Goal: Task Accomplishment & Management: Complete application form

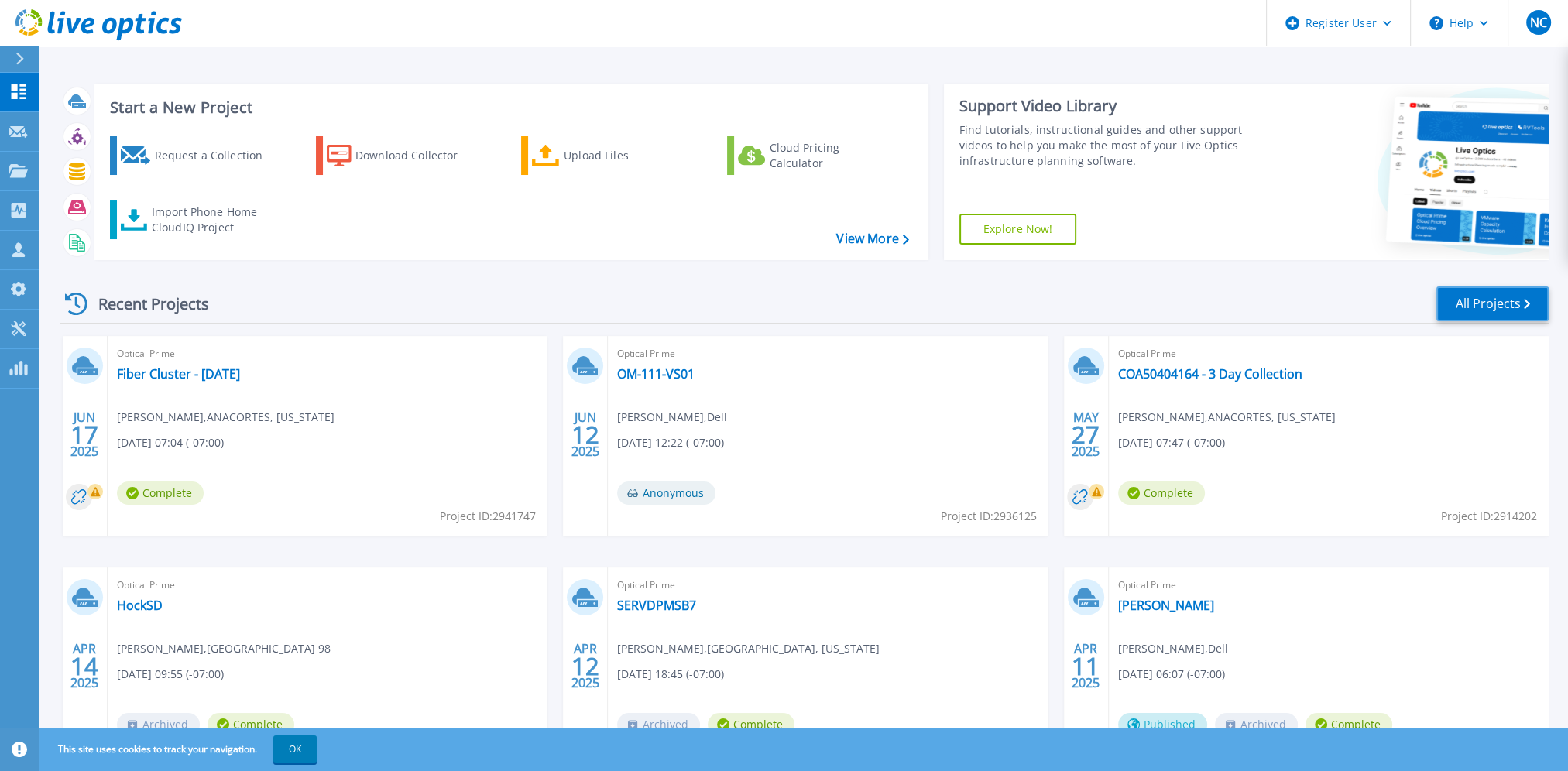
click at [1462, 299] on link "All Projects" at bounding box center [1492, 303] width 112 height 35
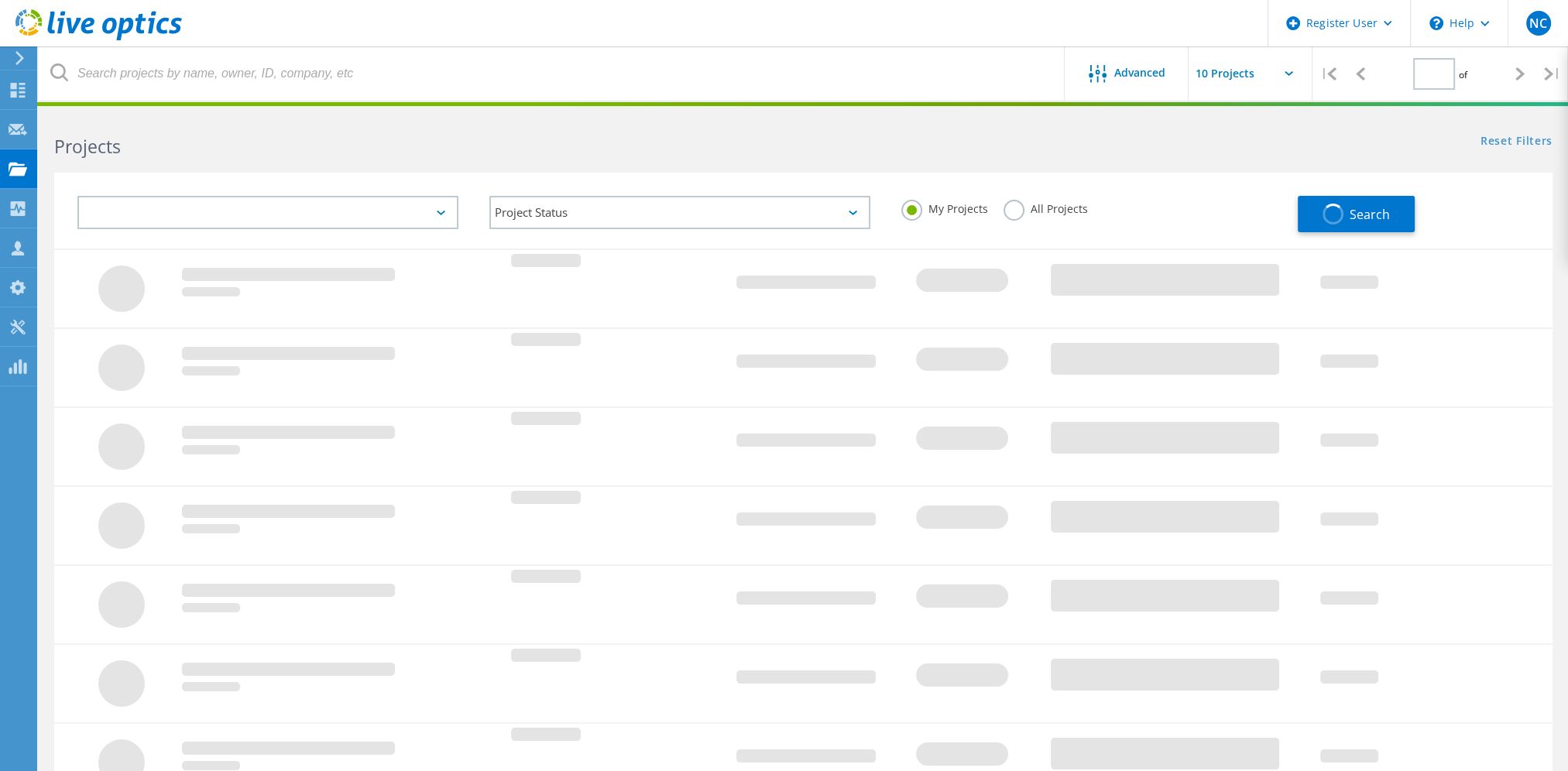
type input "1"
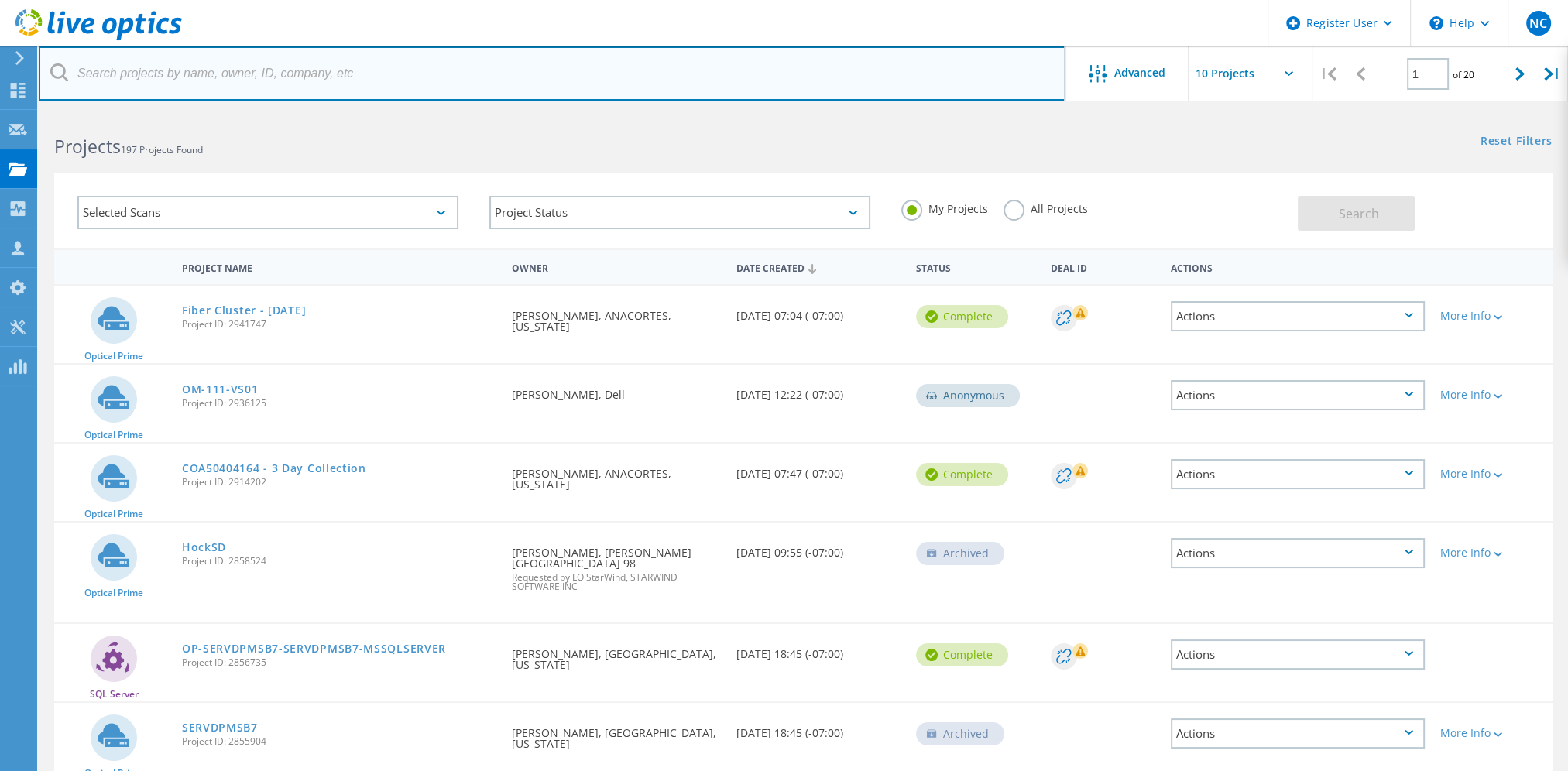
click at [257, 70] on input "text" at bounding box center [551, 73] width 1026 height 54
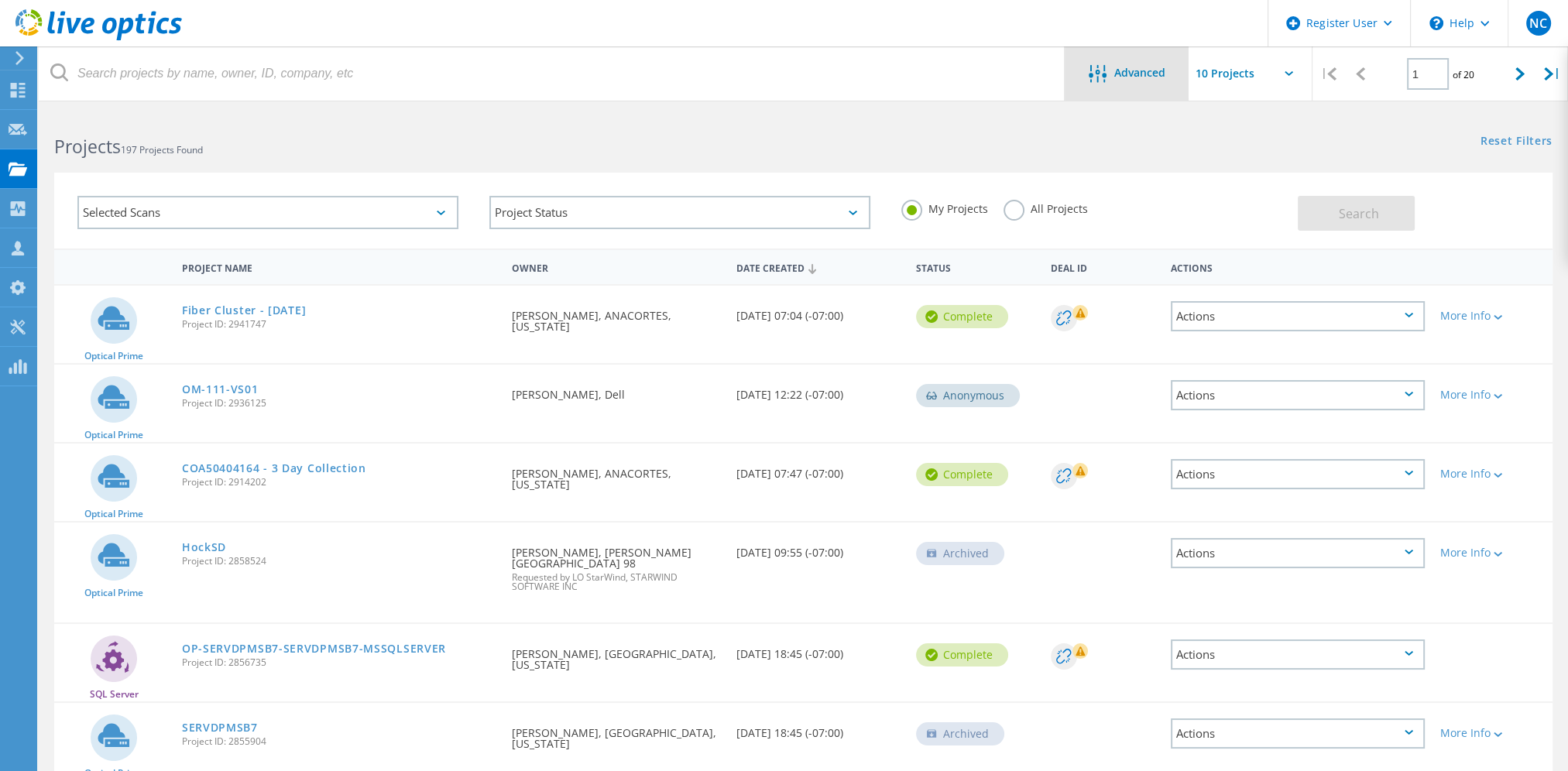
click at [1129, 60] on div "Advanced" at bounding box center [1127, 73] width 124 height 54
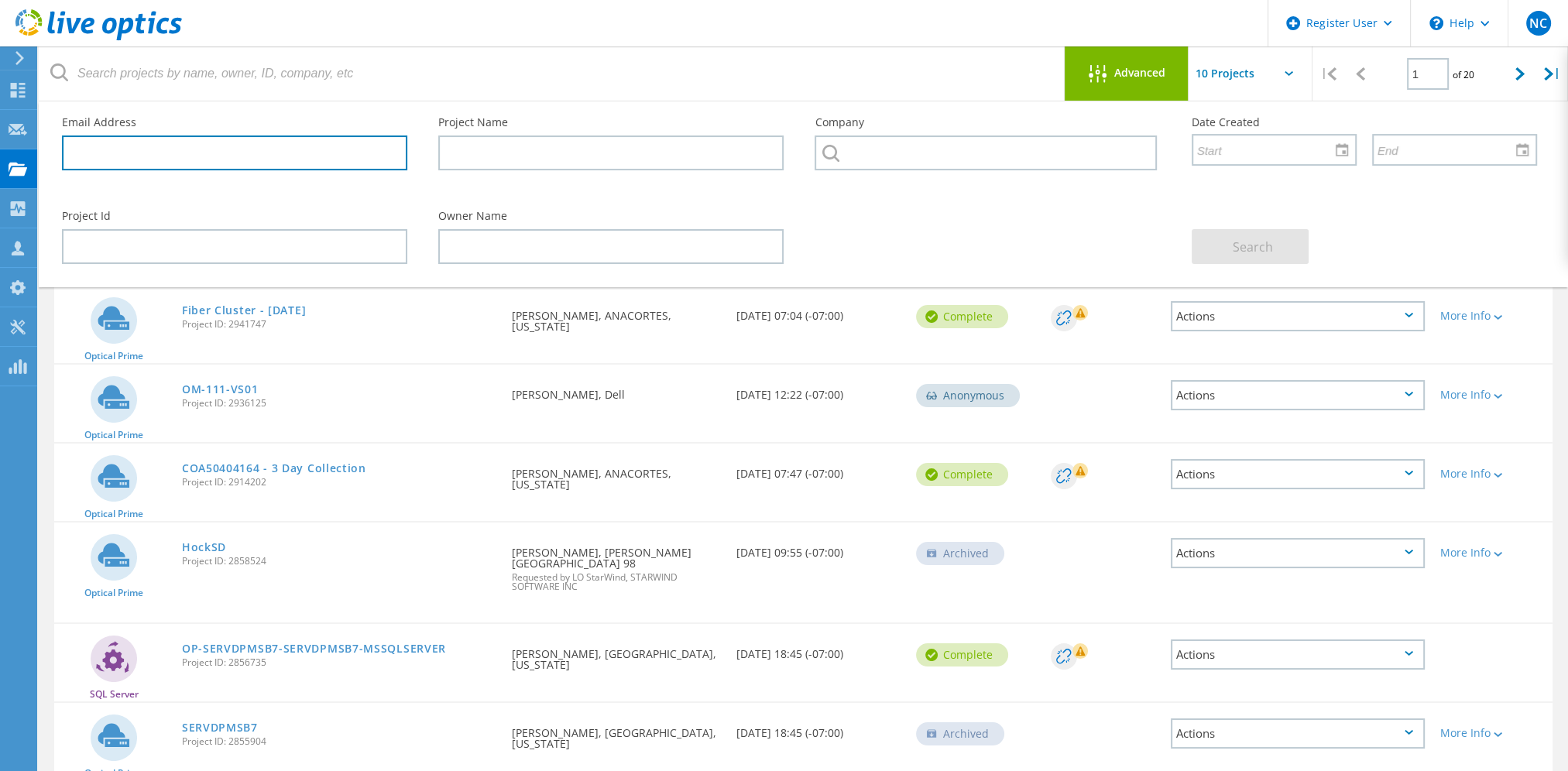
click at [212, 163] on input "text" at bounding box center [234, 152] width 345 height 35
paste input "seth.allums@clackamas.edu"
type input "seth.allums@clackamas.edu"
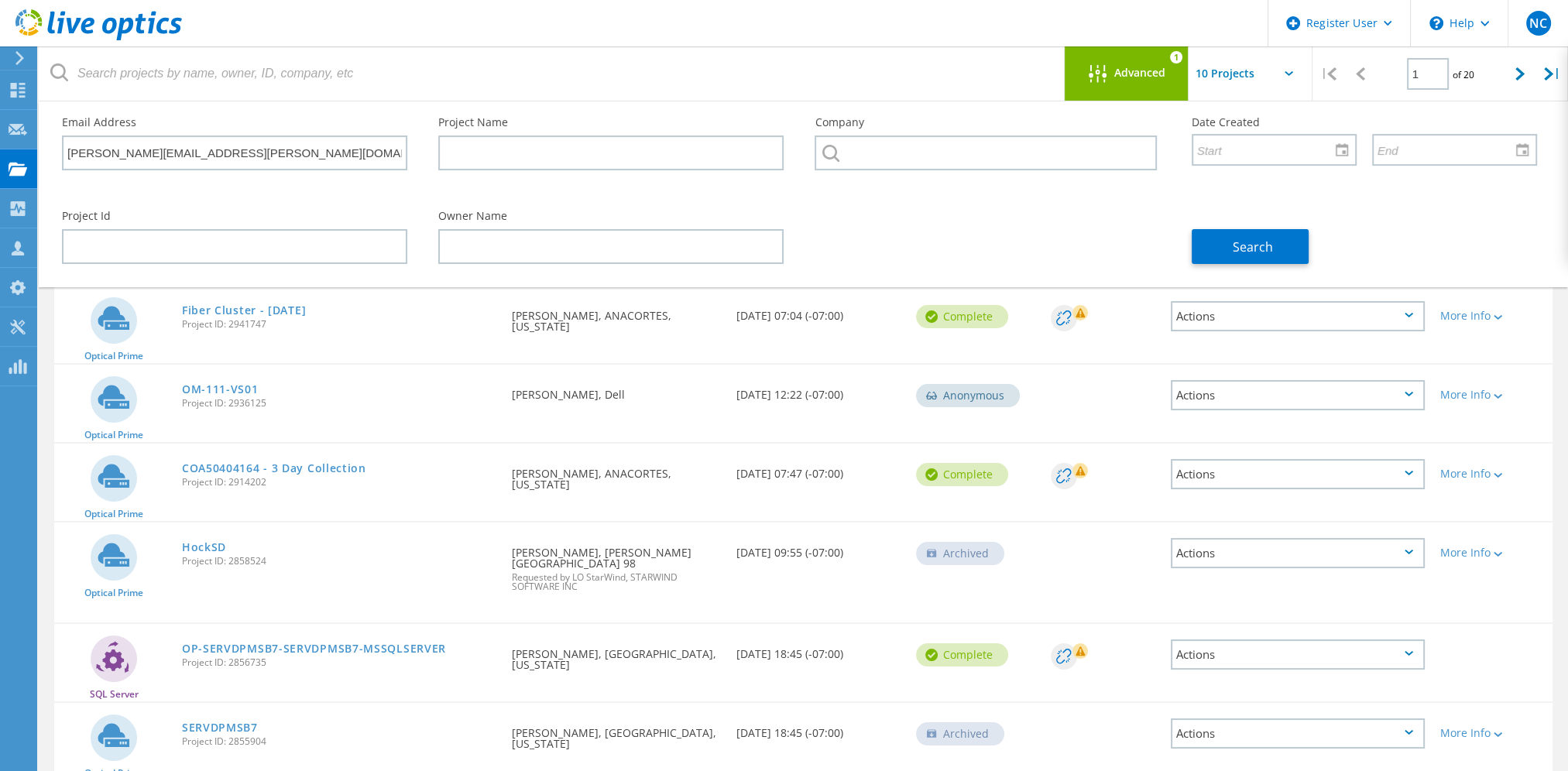
click at [564, 36] on header "Register User \n Help Explore Helpful Articles Contact Support NC Dell User Nat…" at bounding box center [784, 23] width 1568 height 46
click at [1230, 255] on button "Search" at bounding box center [1250, 246] width 117 height 35
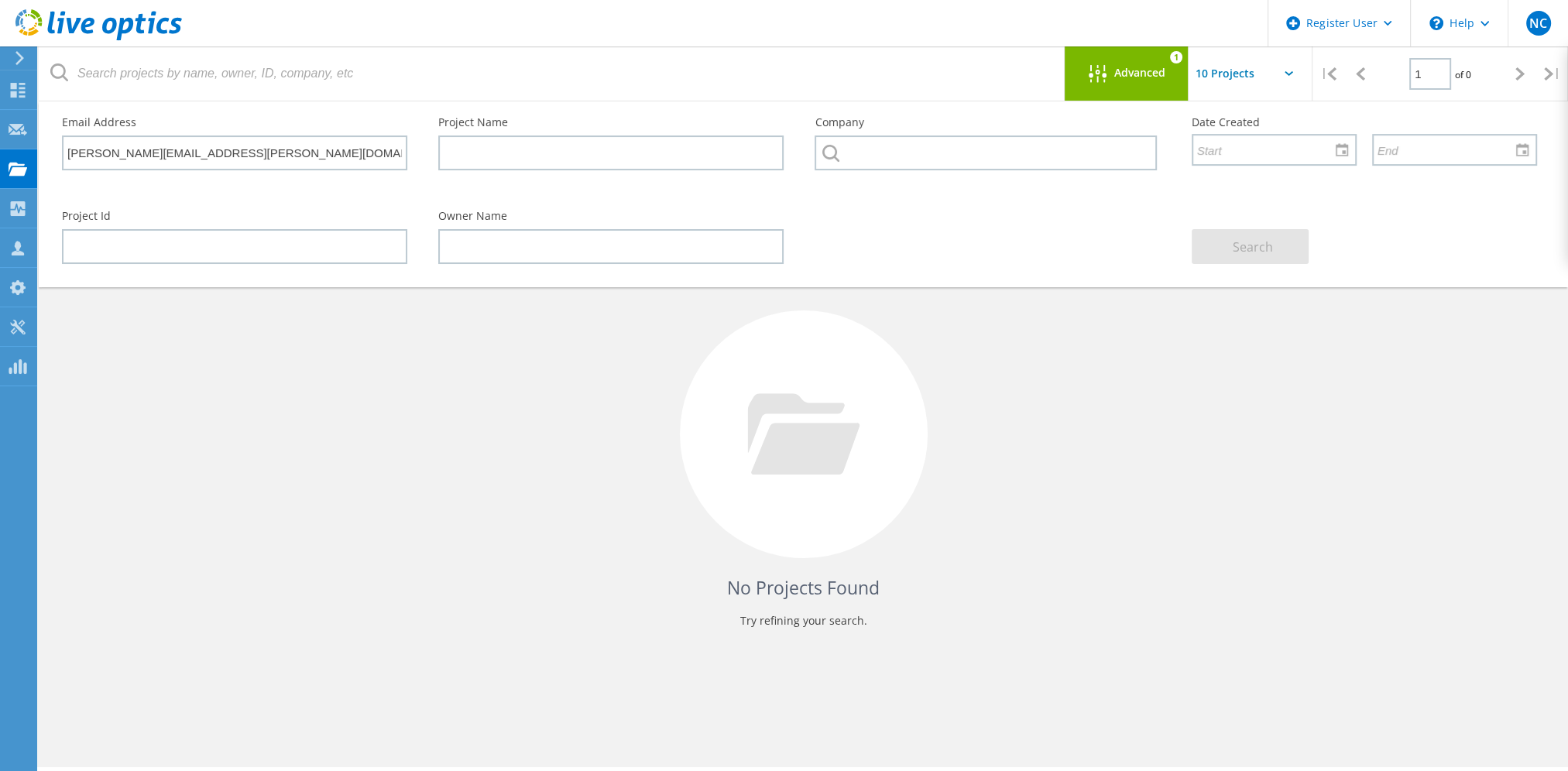
click at [1117, 70] on span "Advanced" at bounding box center [1139, 73] width 51 height 11
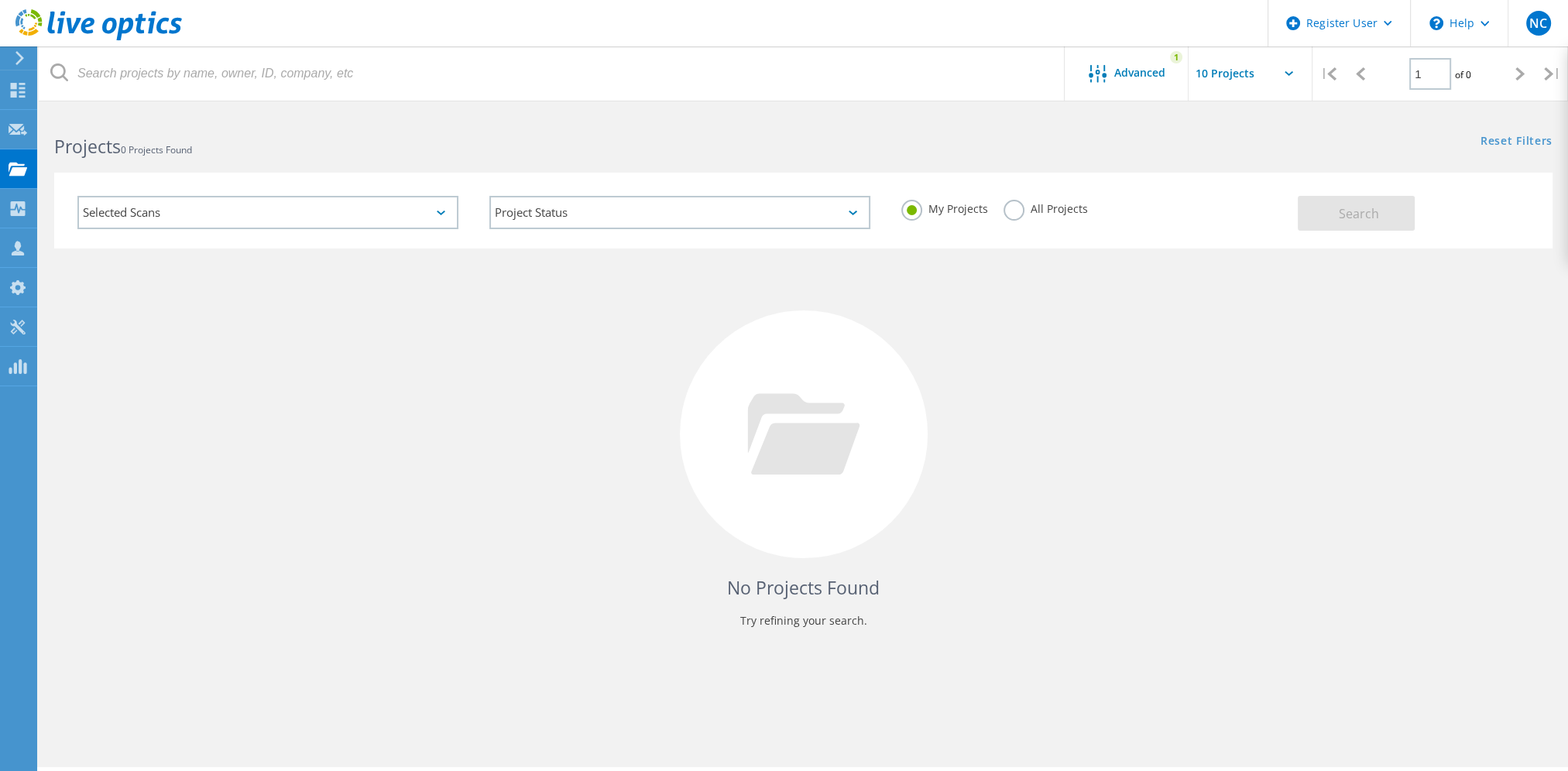
click at [1019, 211] on label "All Projects" at bounding box center [1045, 207] width 84 height 15
click at [0, 0] on input "All Projects" at bounding box center [0, 0] width 0 height 0
click at [1310, 206] on button "Search" at bounding box center [1356, 213] width 117 height 35
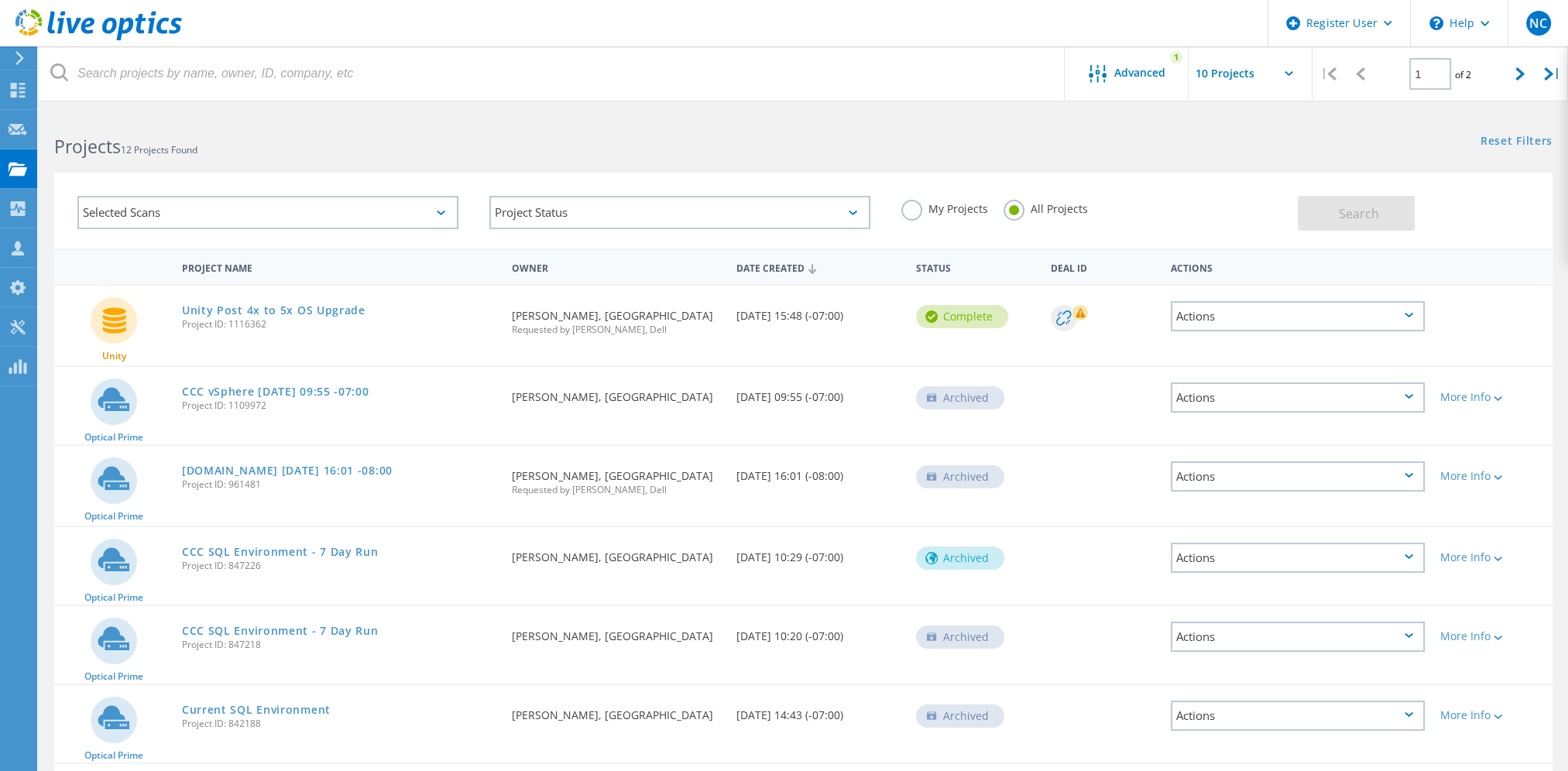
click at [730, 121] on div "Projects 12 Projects Found" at bounding box center [421, 133] width 764 height 41
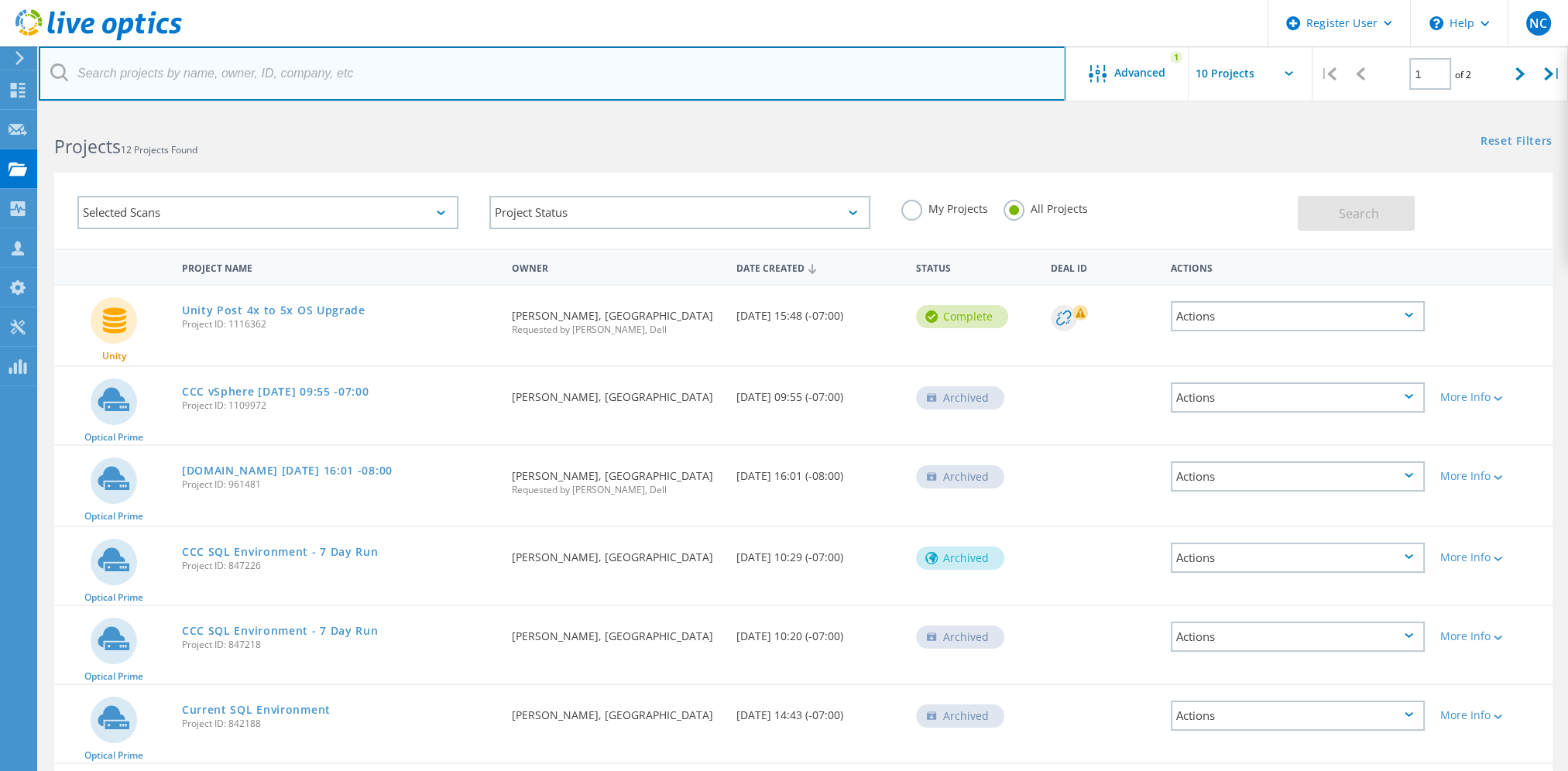
click at [255, 83] on input "text" at bounding box center [551, 73] width 1026 height 54
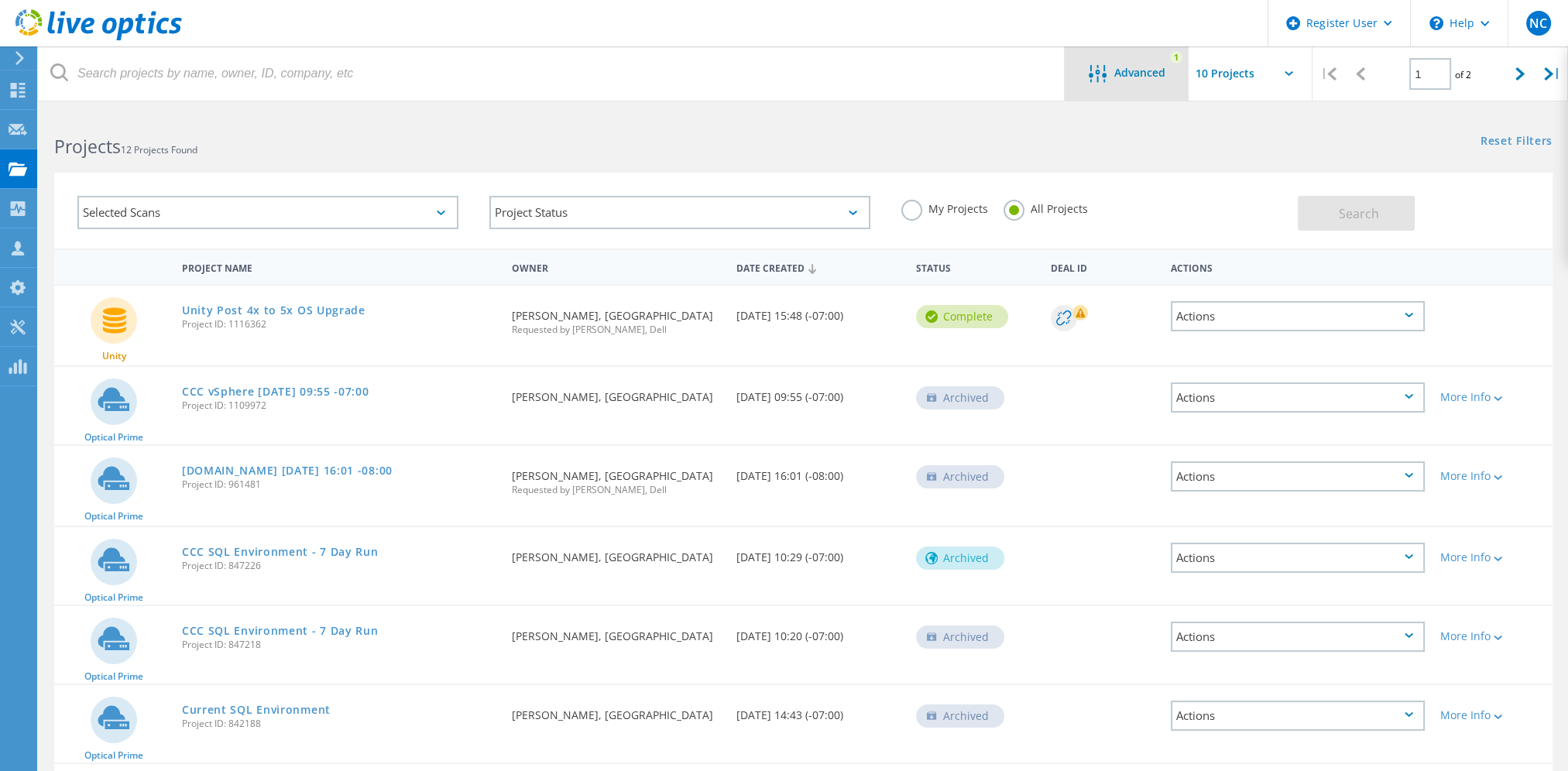
click at [1099, 91] on div "Advanced 1" at bounding box center [1127, 73] width 124 height 54
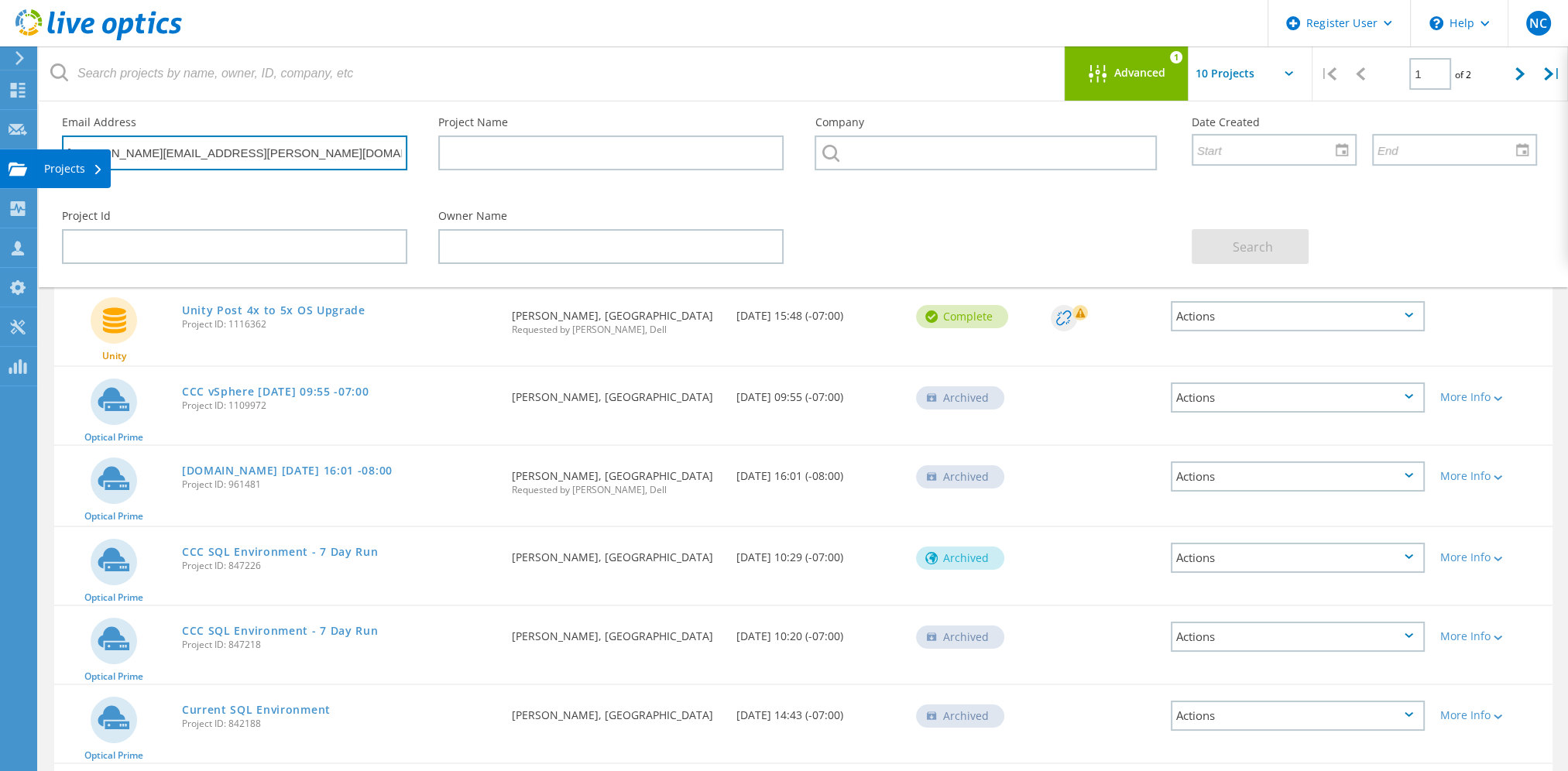
drag, startPoint x: 220, startPoint y: 158, endPoint x: 31, endPoint y: 158, distance: 189.0
click at [31, 158] on div "Register User \n Help Explore Helpful Articles Contact Support NC Dell User Nat…" at bounding box center [784, 627] width 1568 height 1030
click at [175, 159] on input "seth.allums@clackamas.edu" at bounding box center [234, 152] width 345 height 35
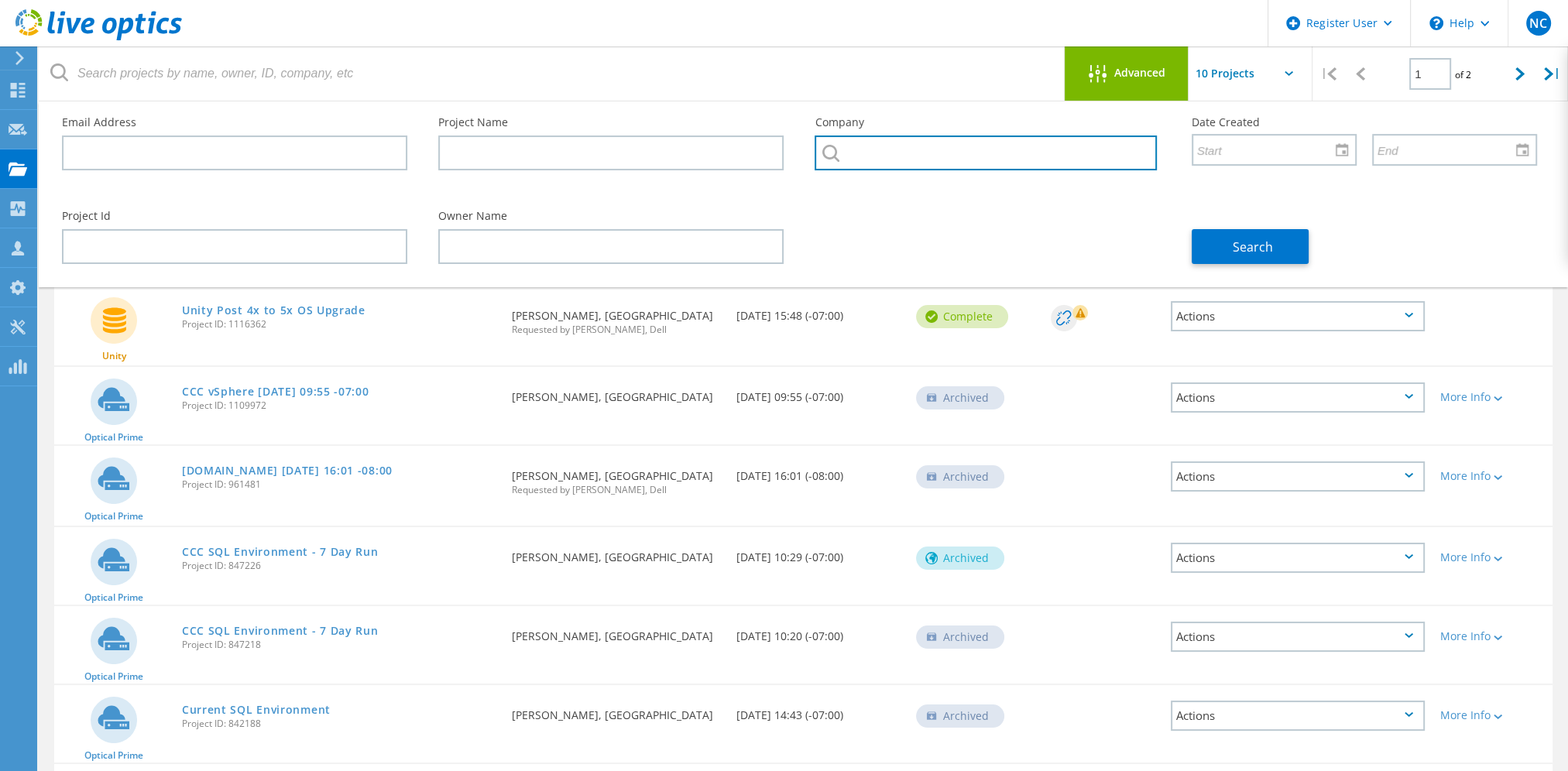
click at [893, 141] on input "text" at bounding box center [985, 152] width 341 height 35
paste input "CLACKAMAS COMMUNITY COLLEGE"
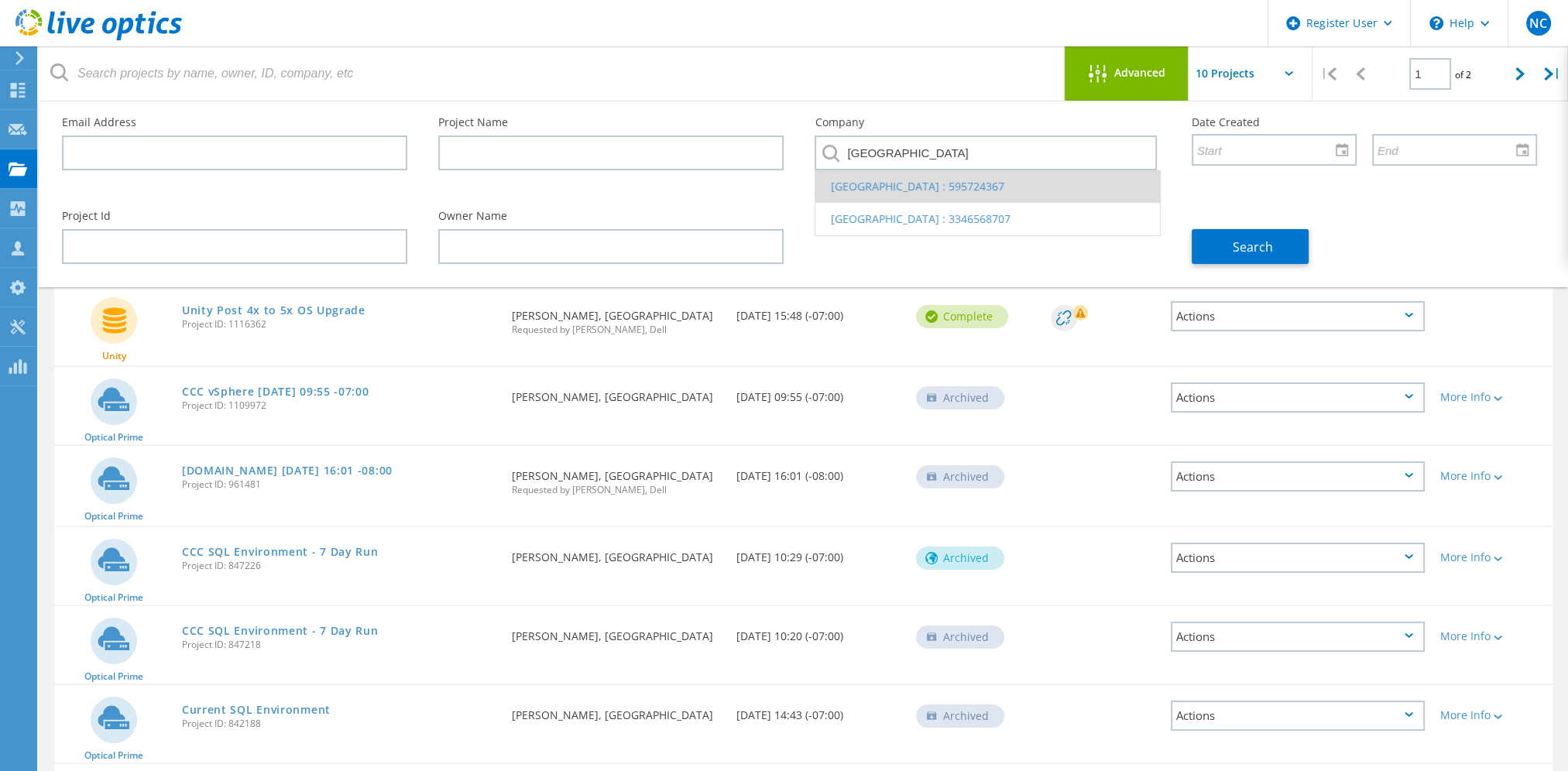
click at [937, 181] on li "CLACKAMAS COMMUNITY COLLEGE : 595724367" at bounding box center [987, 186] width 344 height 32
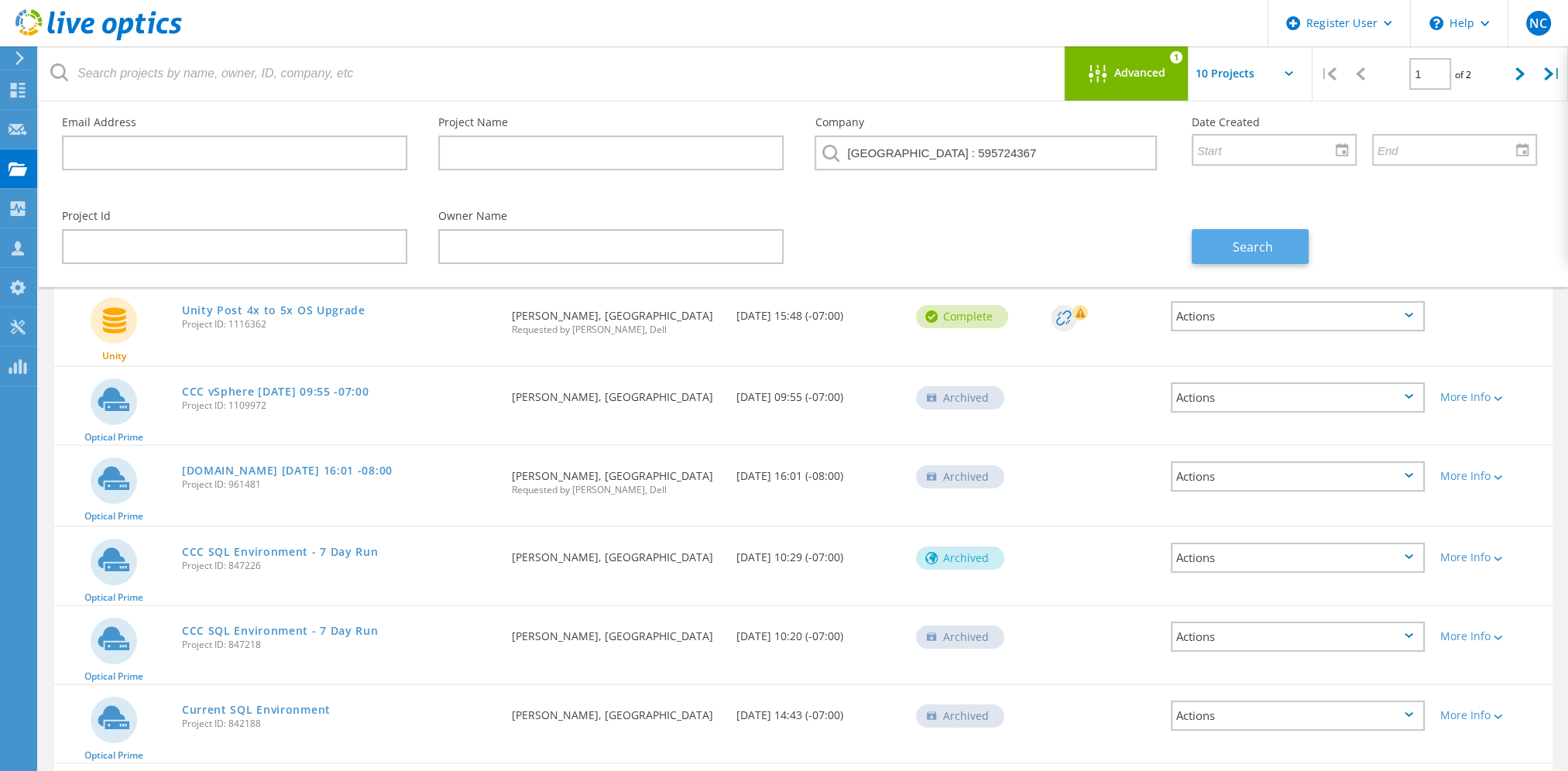
click at [1232, 248] on span "Search" at bounding box center [1252, 247] width 40 height 17
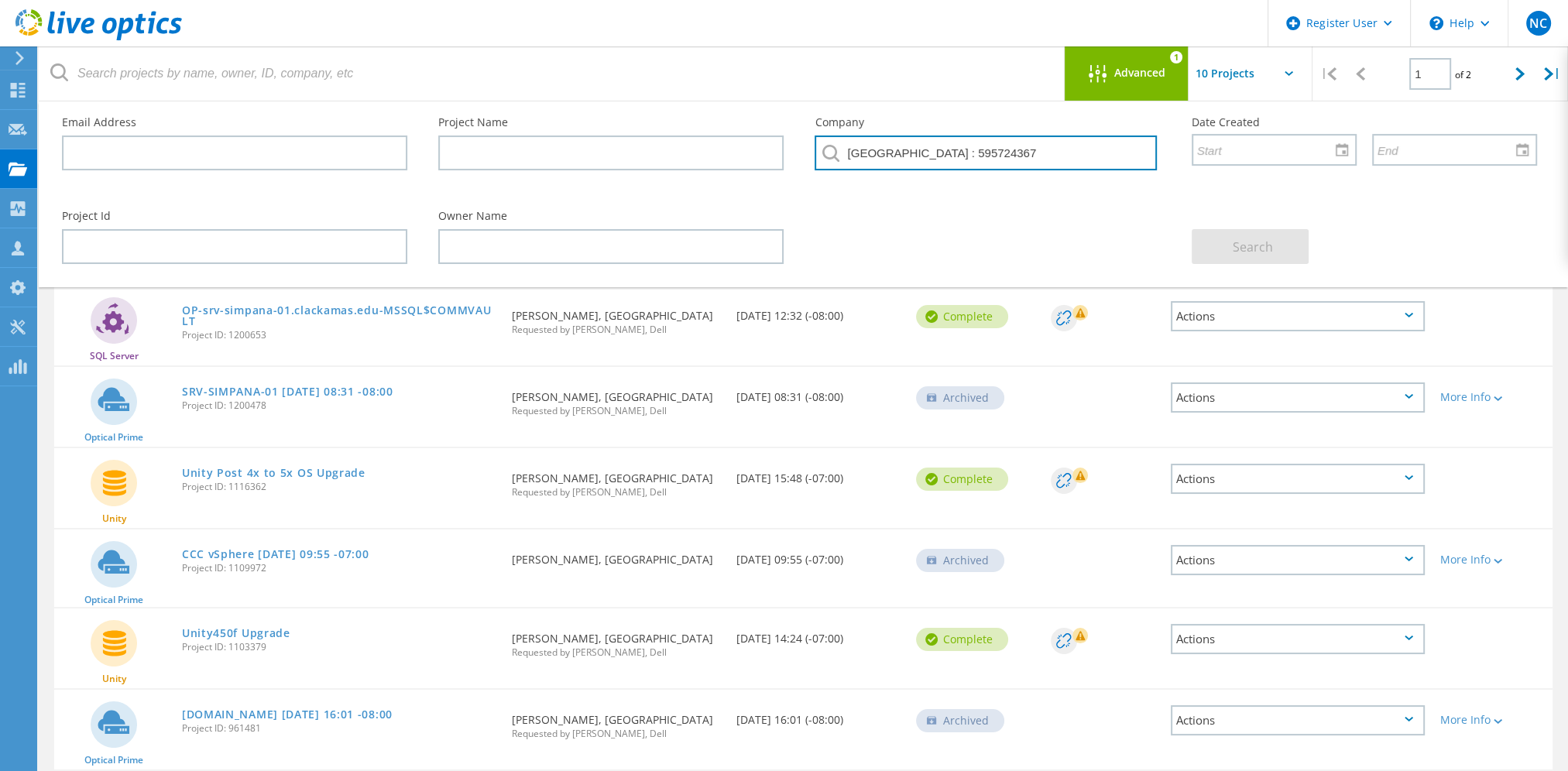
click at [963, 152] on input "CLACKAMAS COMMUNITY COLLEGE : 595724367" at bounding box center [985, 152] width 341 height 35
click at [1154, 152] on input "CLACKAMAS COMMUNITY COLLEGE : 595724367" at bounding box center [985, 152] width 341 height 35
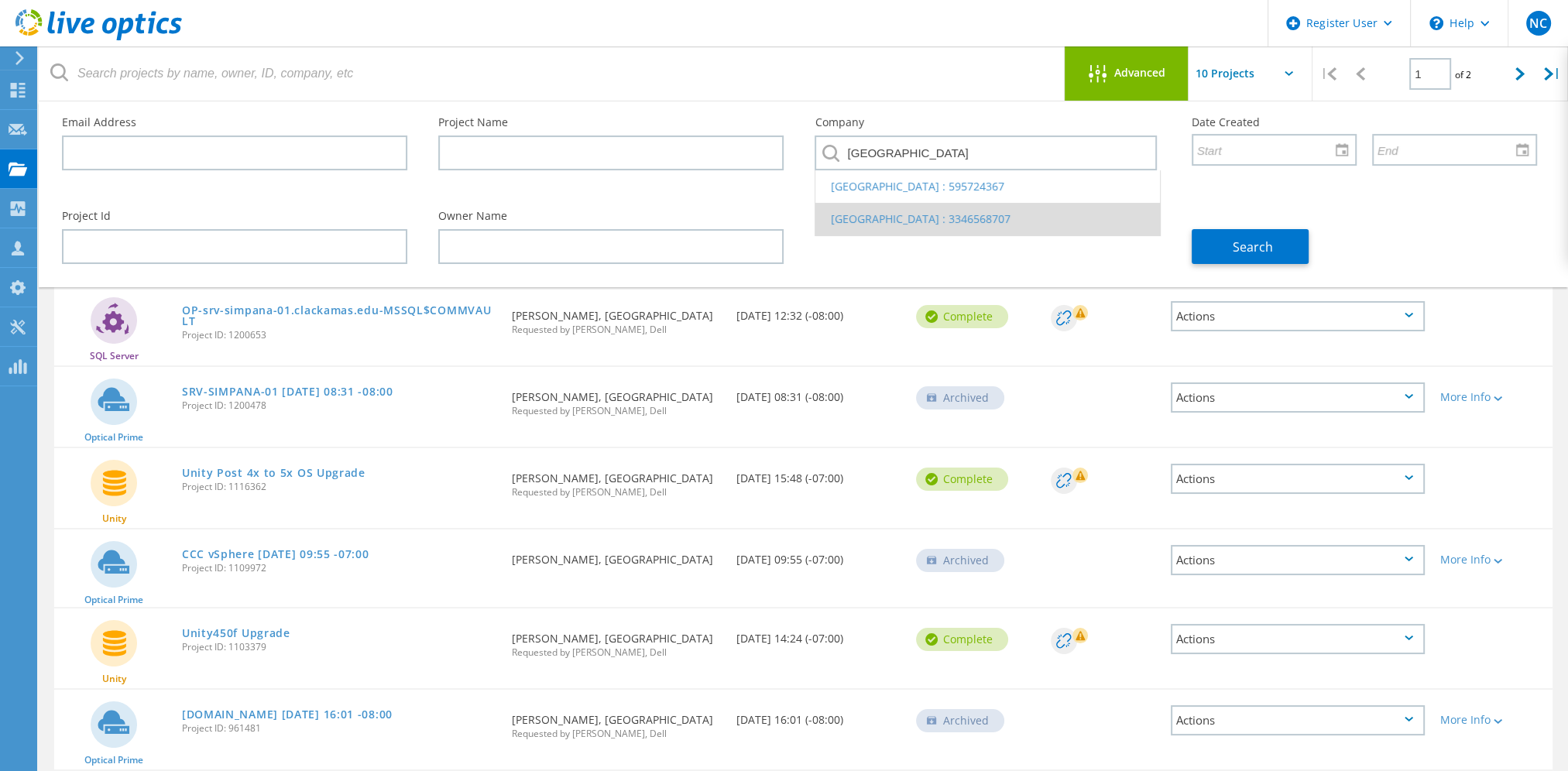
click at [1047, 217] on li "CLACKAMAS COMMUNITY COLLEGE : 3346568707" at bounding box center [987, 218] width 344 height 32
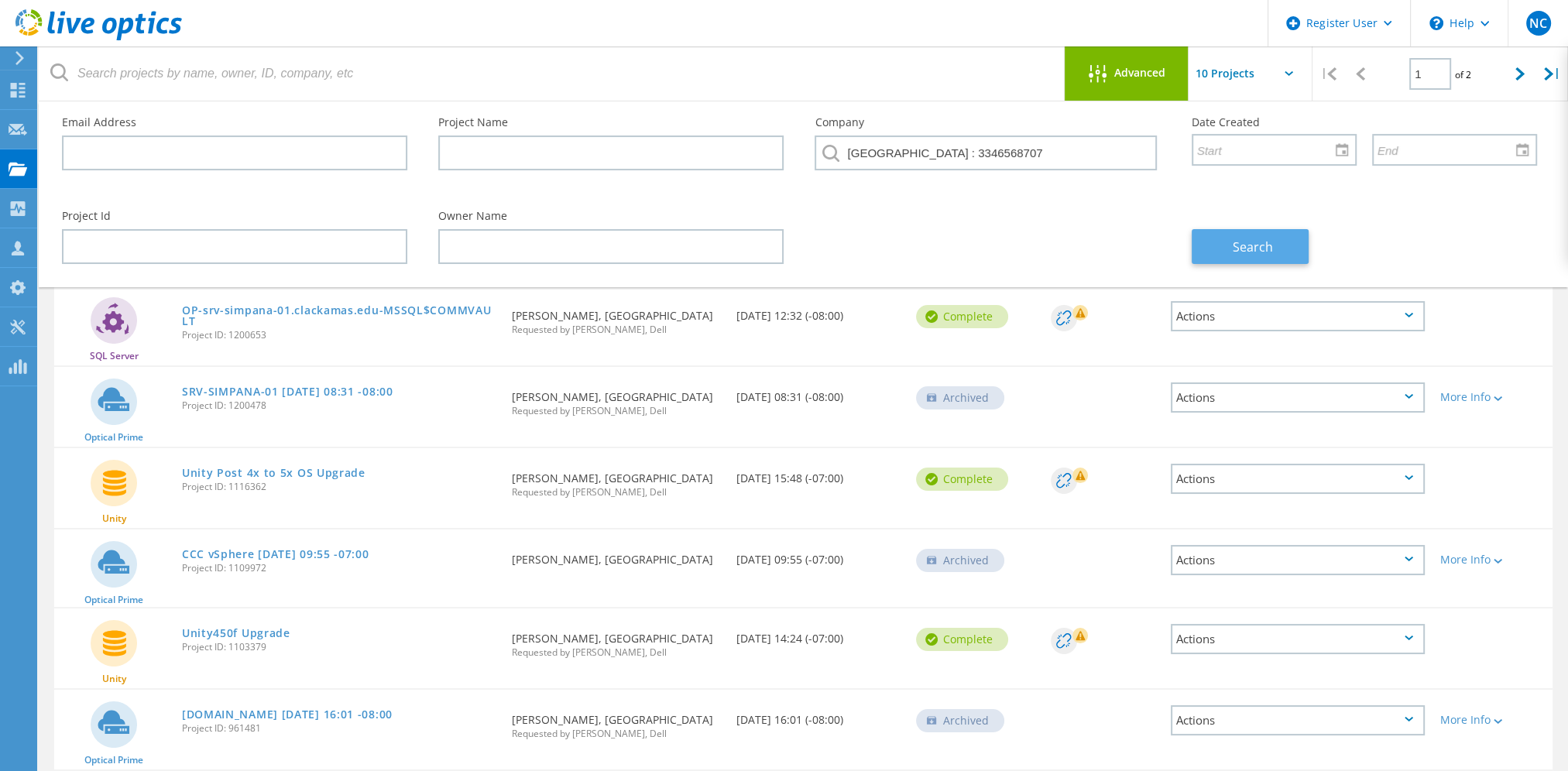
click at [1225, 249] on button "Search" at bounding box center [1250, 246] width 117 height 35
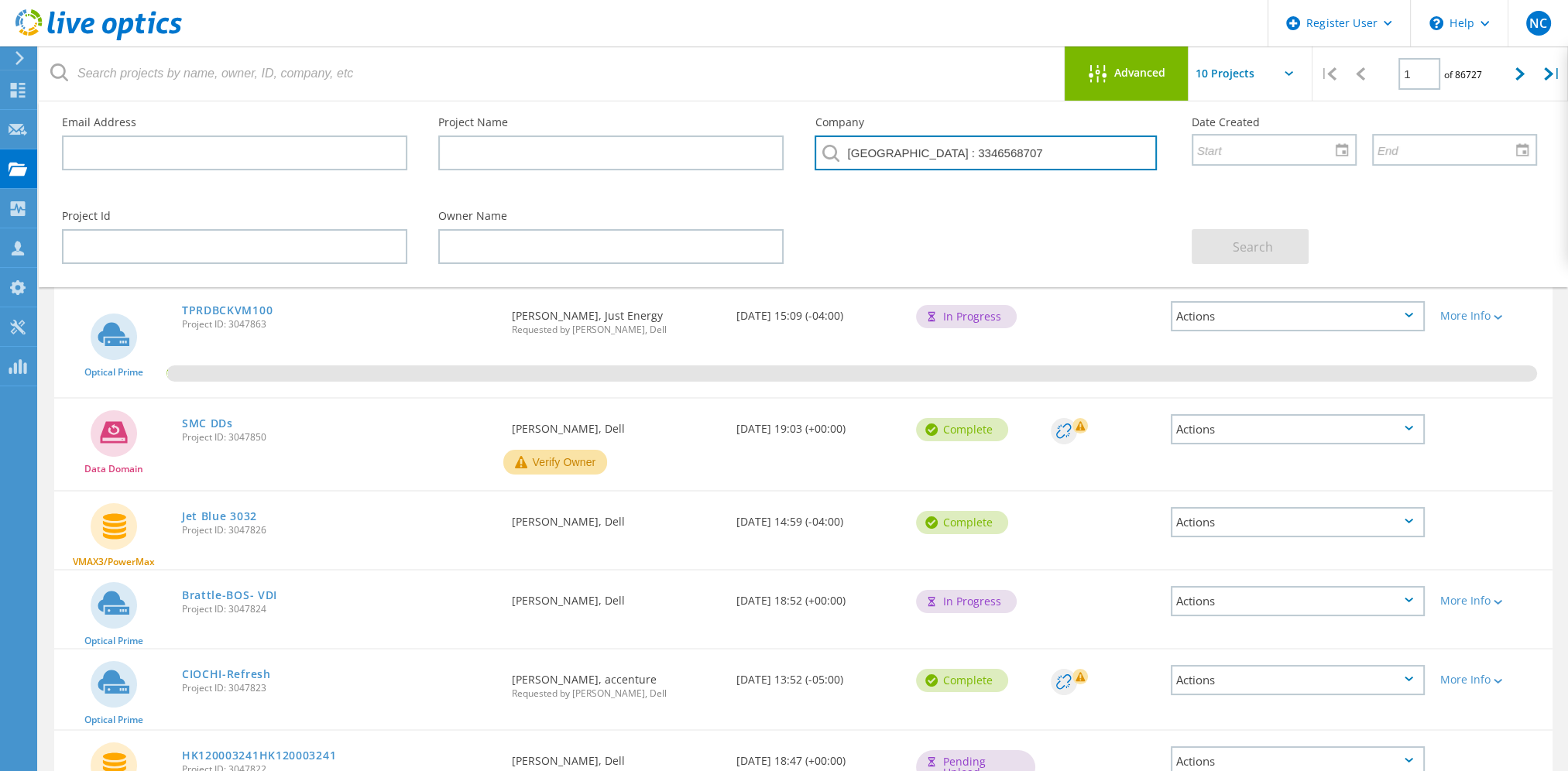
drag, startPoint x: 1053, startPoint y: 155, endPoint x: 1175, endPoint y: 149, distance: 122.1
click at [1175, 149] on div "Company CLACKAMAS COMMUNITY COLLEGE : 3346568707" at bounding box center [987, 148] width 376 height 94
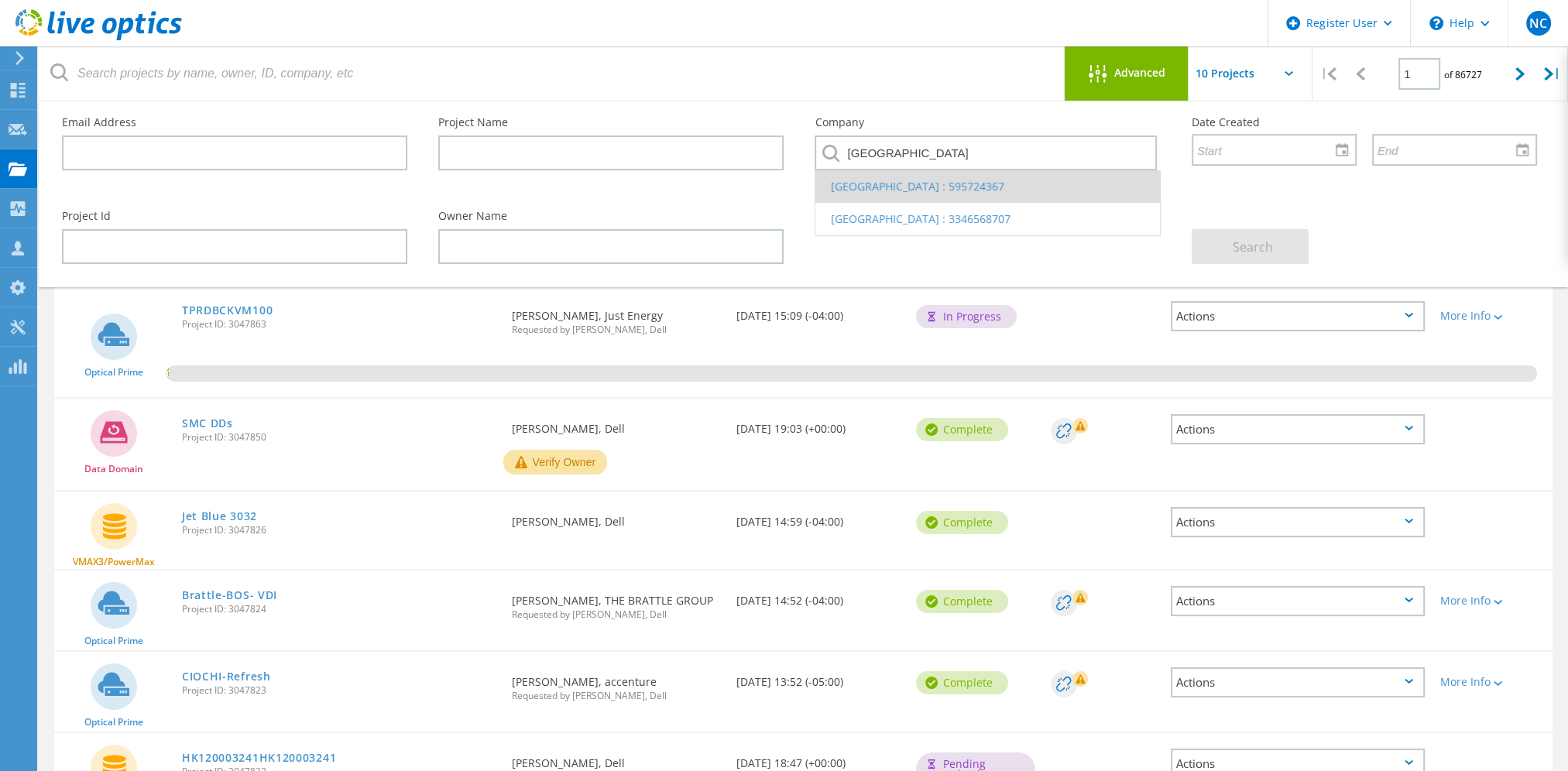
click at [948, 188] on li "CLACKAMAS COMMUNITY COLLEGE : 595724367" at bounding box center [987, 186] width 344 height 32
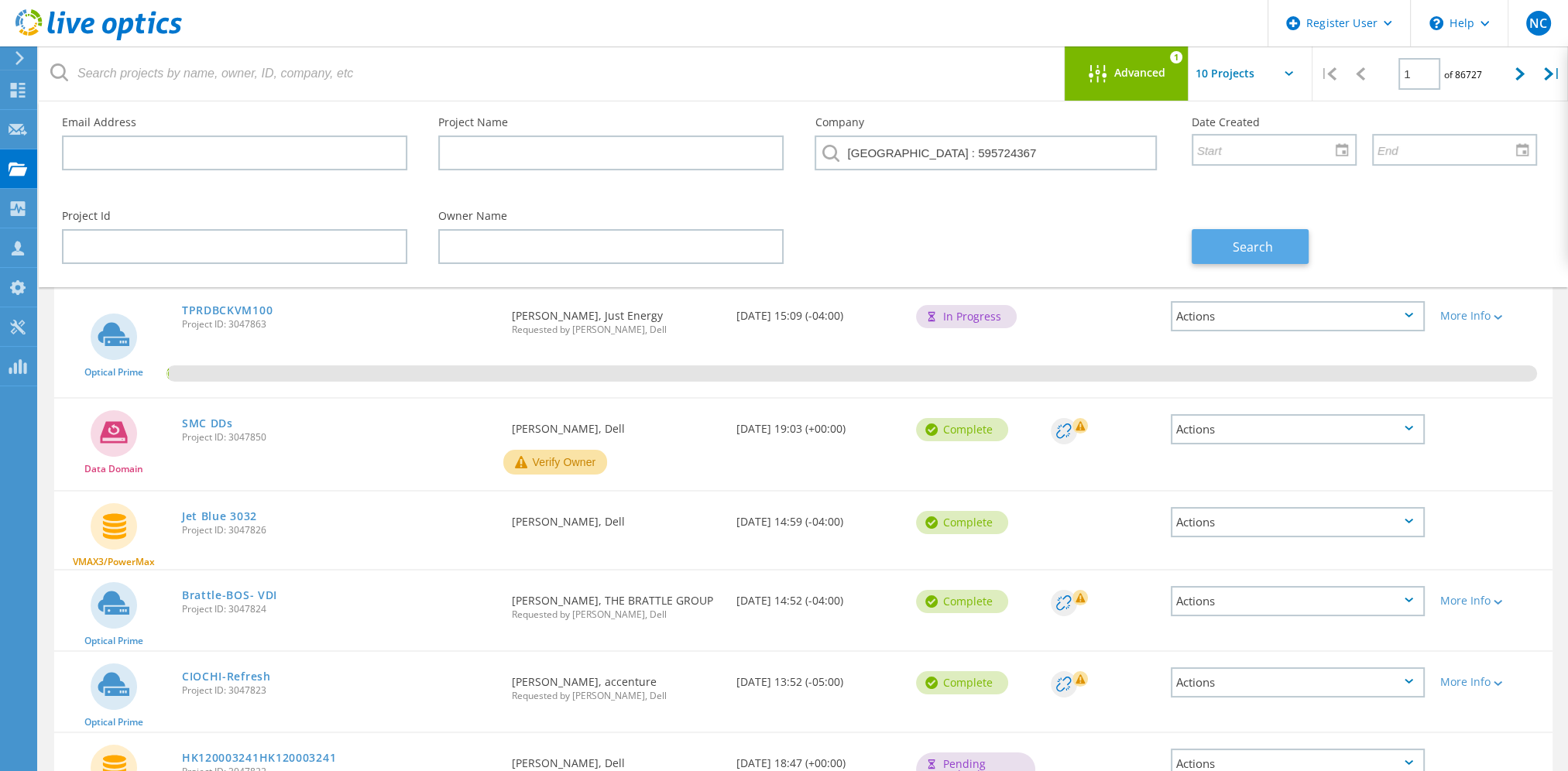
click at [1256, 246] on span "Search" at bounding box center [1252, 247] width 40 height 17
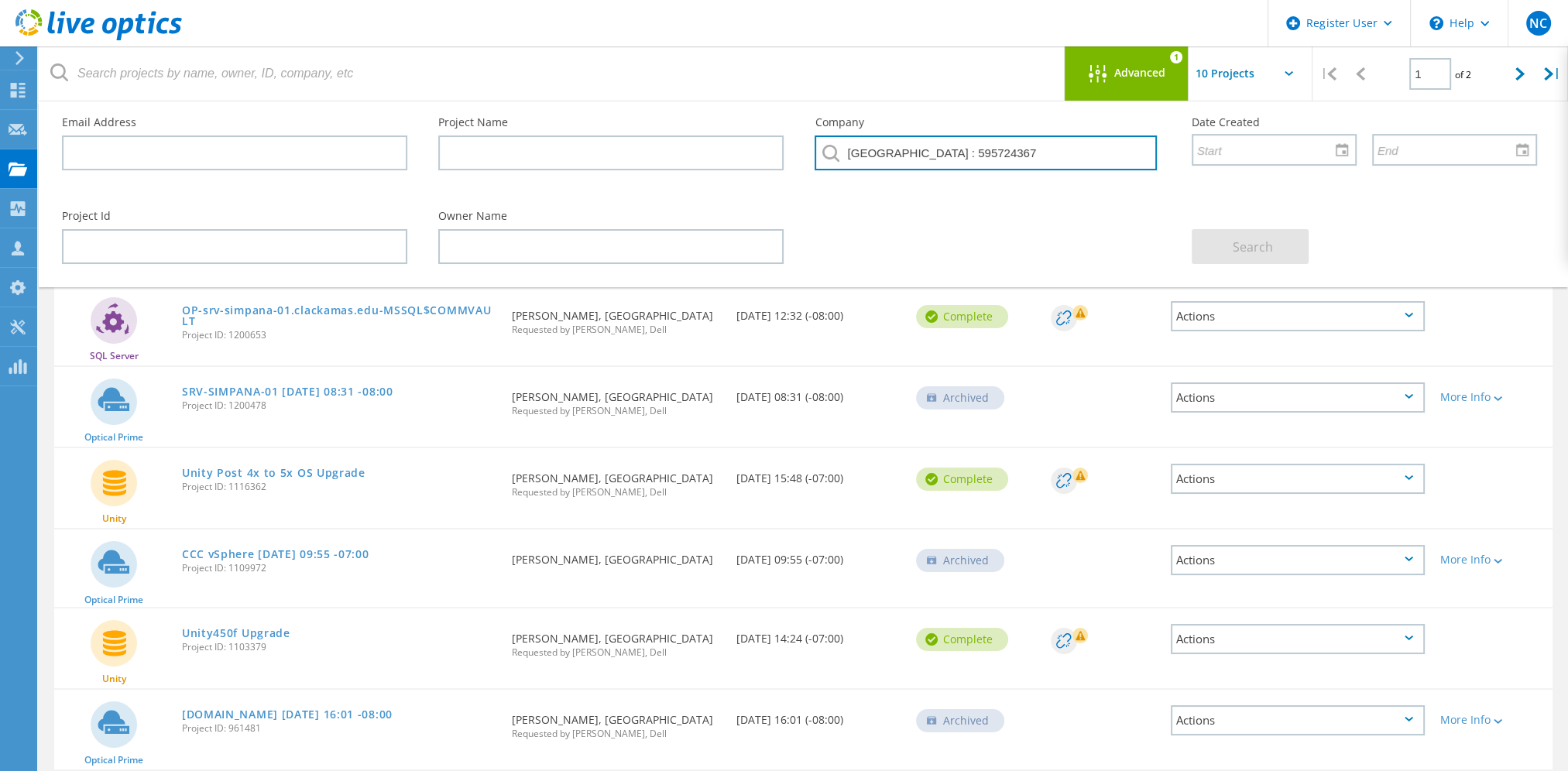
click at [892, 149] on input "CLACKAMAS COMMUNITY COLLEGE : 595724367" at bounding box center [985, 152] width 341 height 35
paste input "OLUMBIA GORGE COMMUNITY COLLEGE"
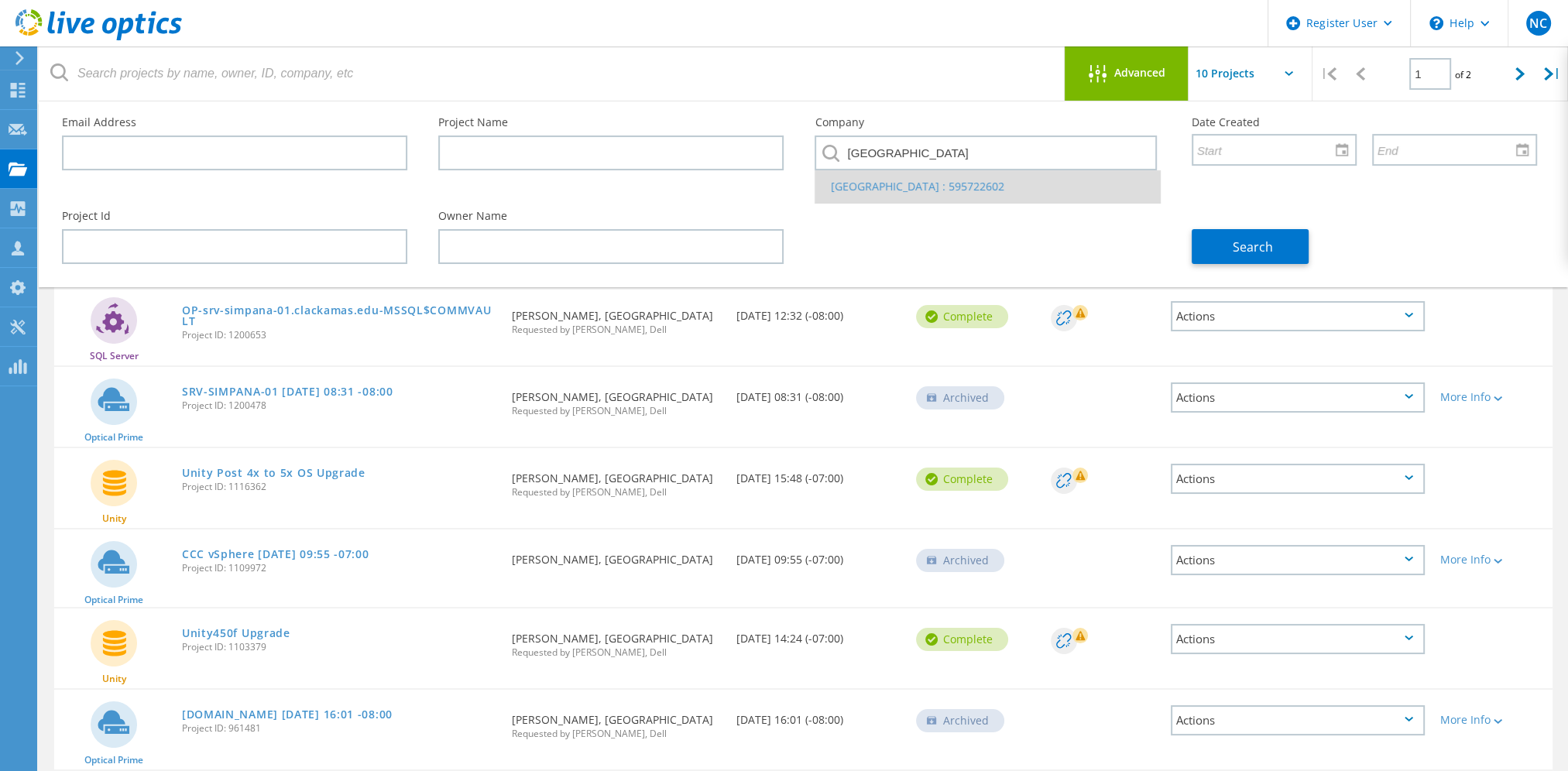
click at [974, 192] on li "COLUMBIA GORGE COMMUNITY COLLEGE : 595722602" at bounding box center [987, 186] width 344 height 32
type input "COLUMBIA GORGE COMMUNITY COLLEGE : 595722602"
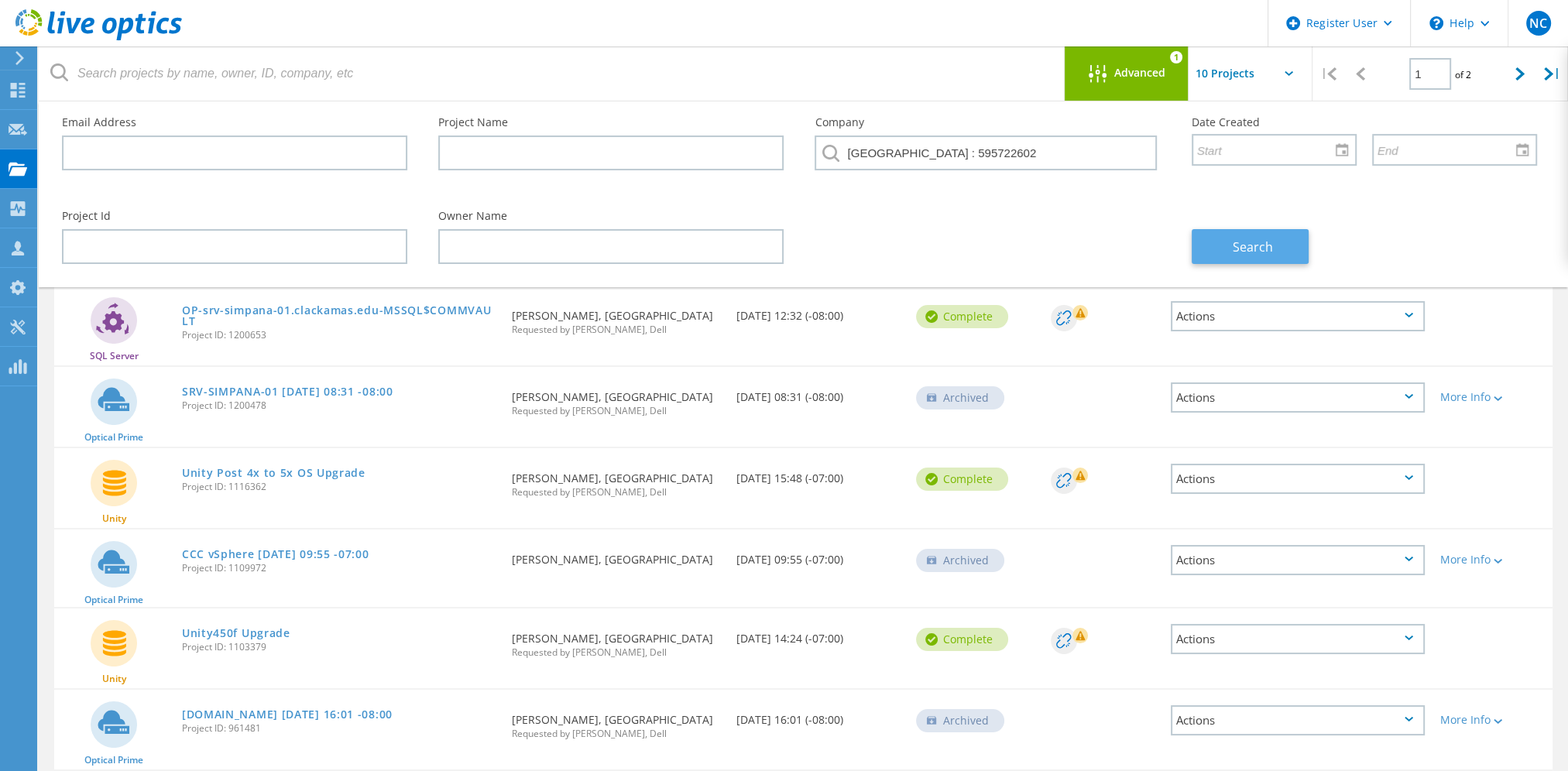
click at [1257, 259] on button "Search" at bounding box center [1250, 246] width 117 height 35
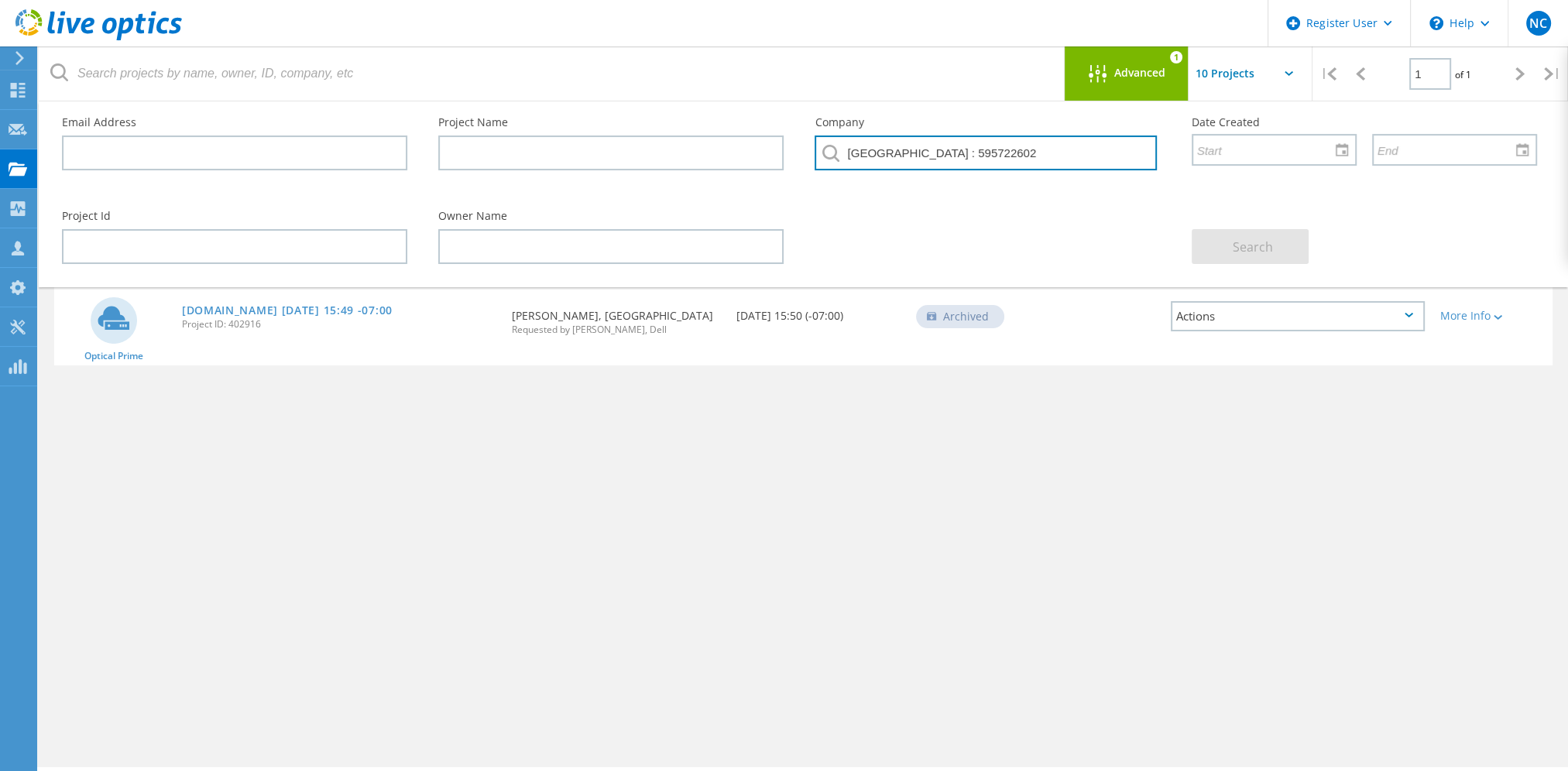
click at [1108, 159] on input "COLUMBIA GORGE COMMUNITY COLLEGE : 595722602" at bounding box center [985, 152] width 341 height 35
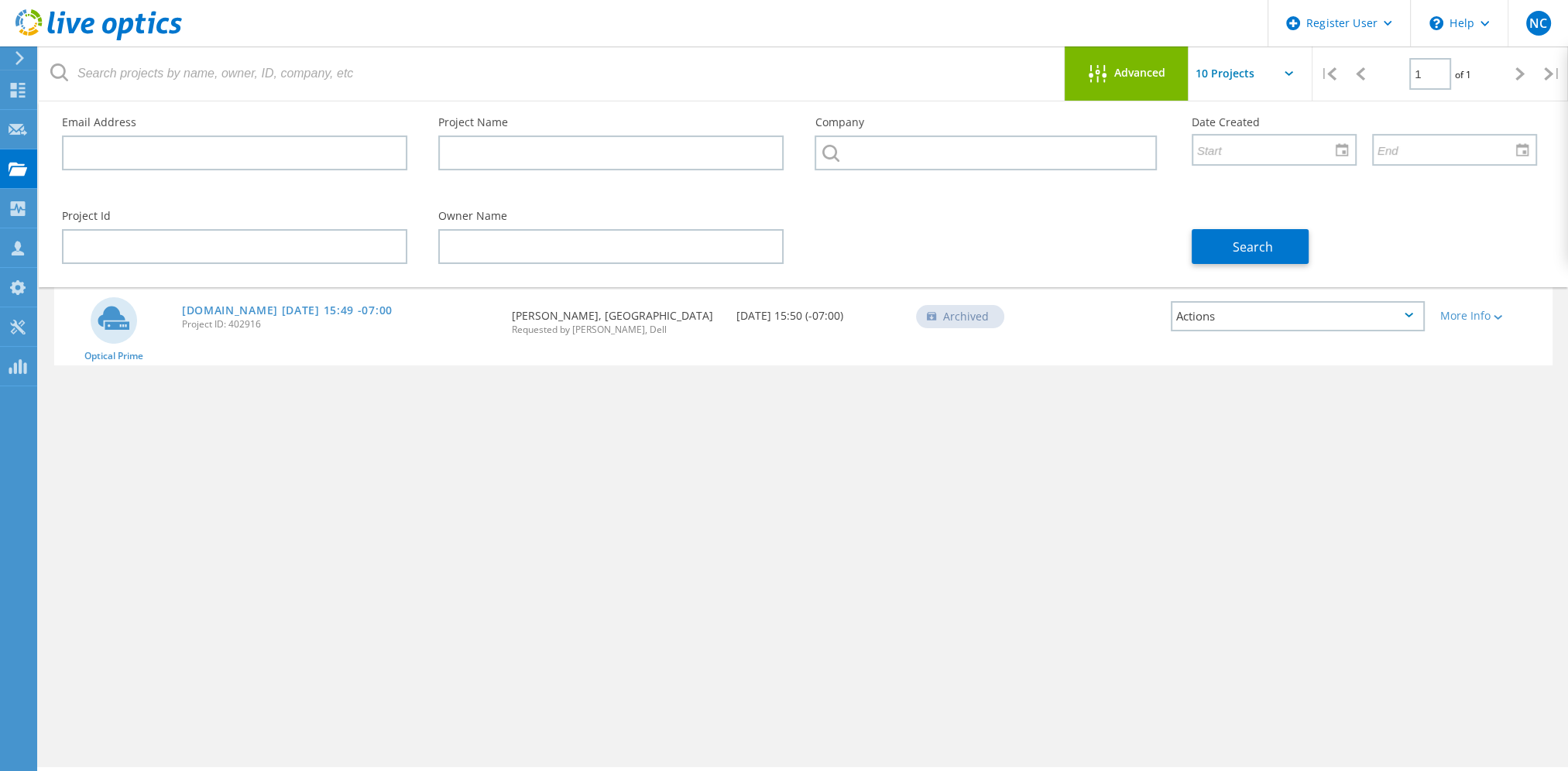
click at [109, 13] on icon at bounding box center [99, 25] width 167 height 31
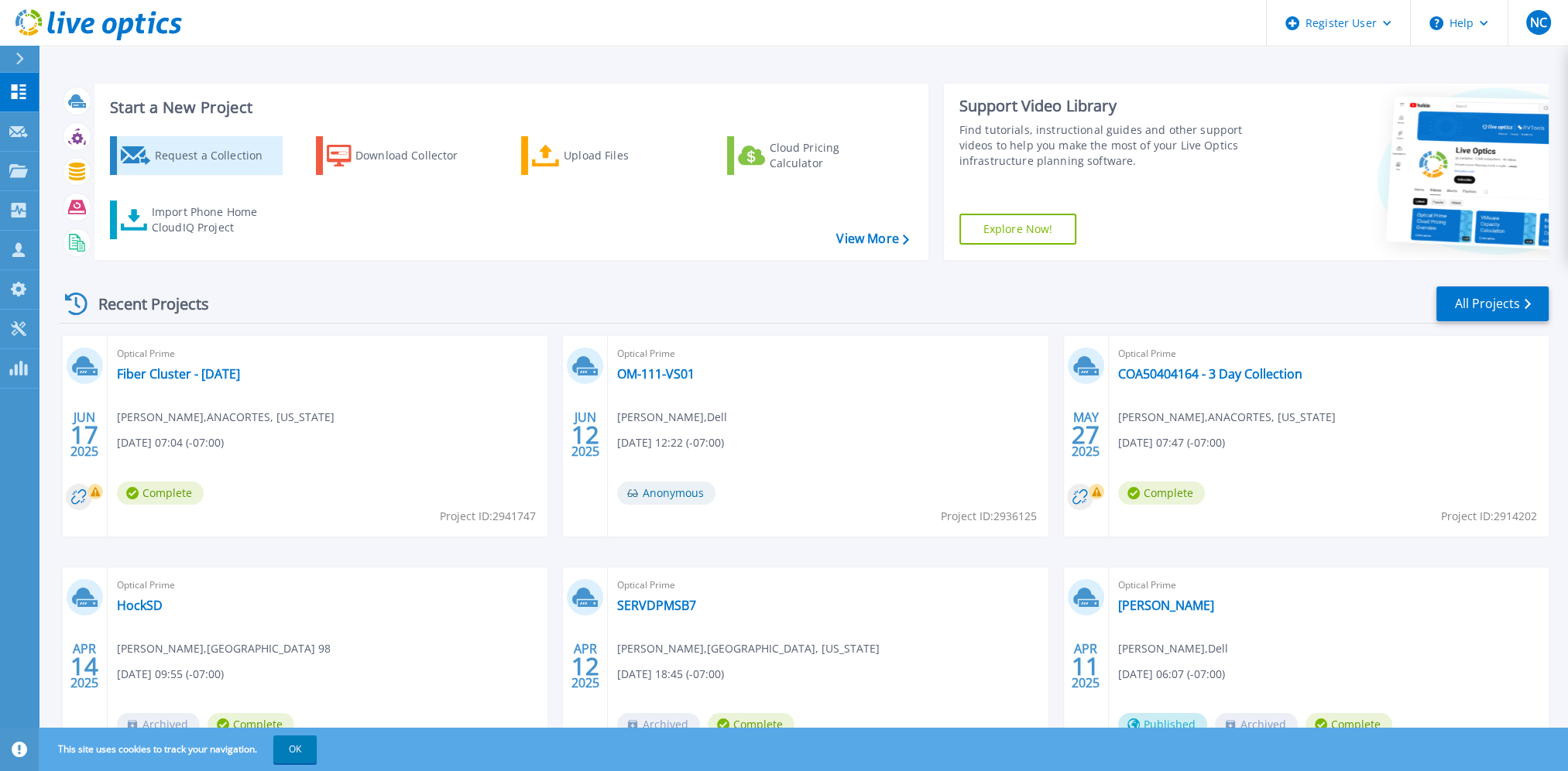
click at [169, 150] on div "Request a Collection" at bounding box center [216, 155] width 124 height 31
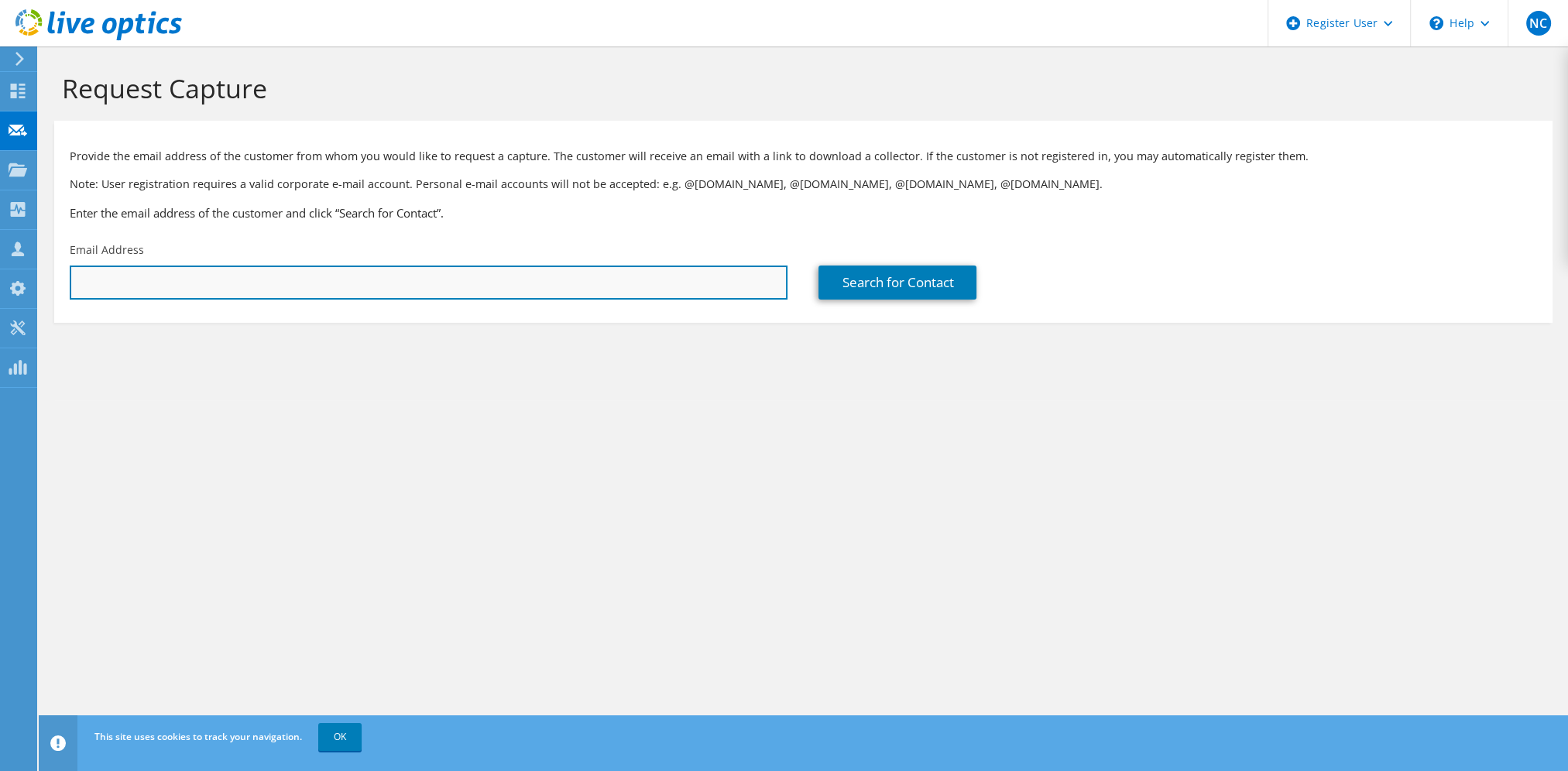
click at [171, 277] on input "text" at bounding box center [429, 282] width 718 height 34
paste input "sking@cgcc.edu"
type input "sking@cgcc.edu"
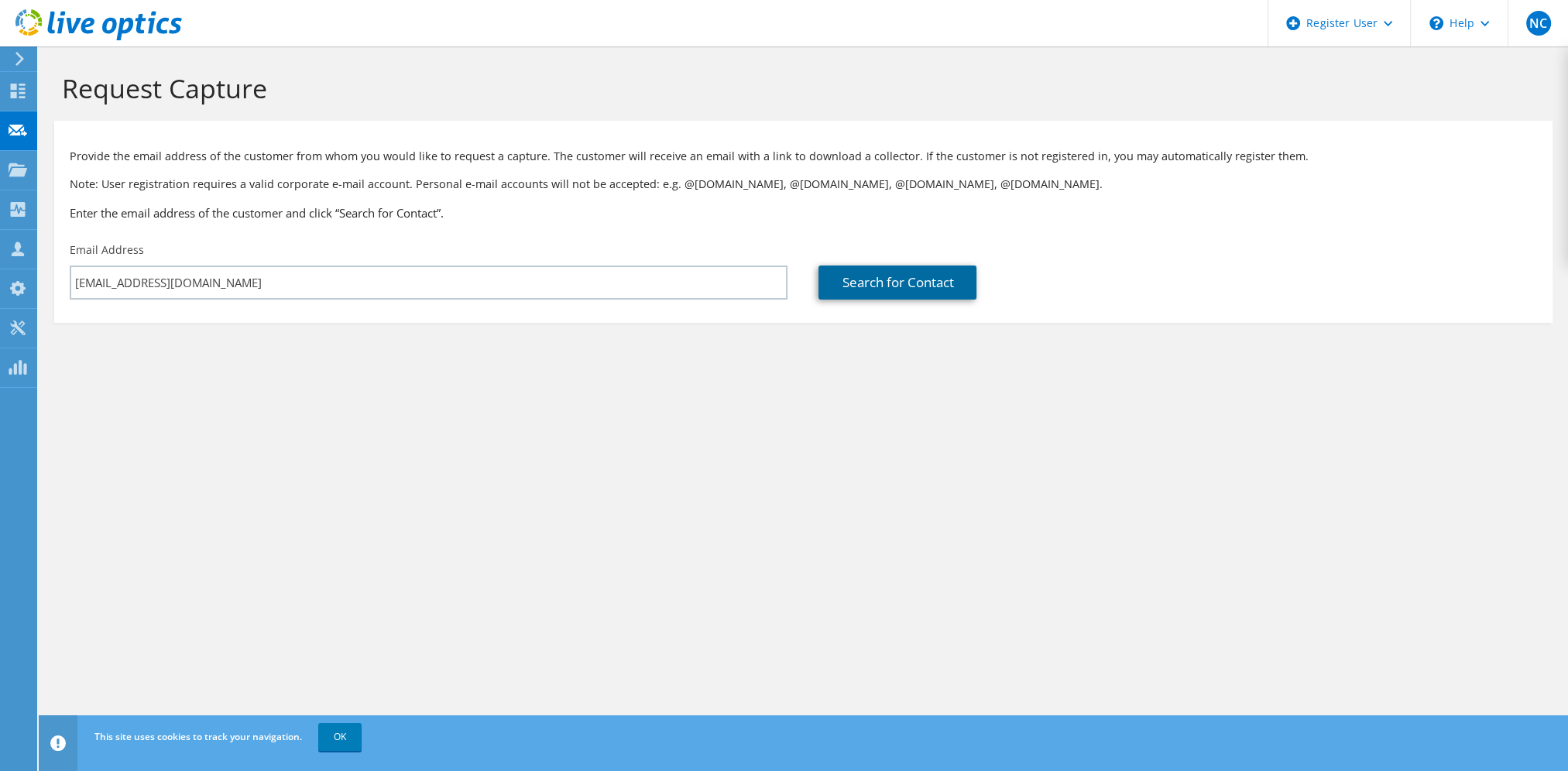
click at [933, 281] on link "Search for Contact" at bounding box center [897, 282] width 158 height 34
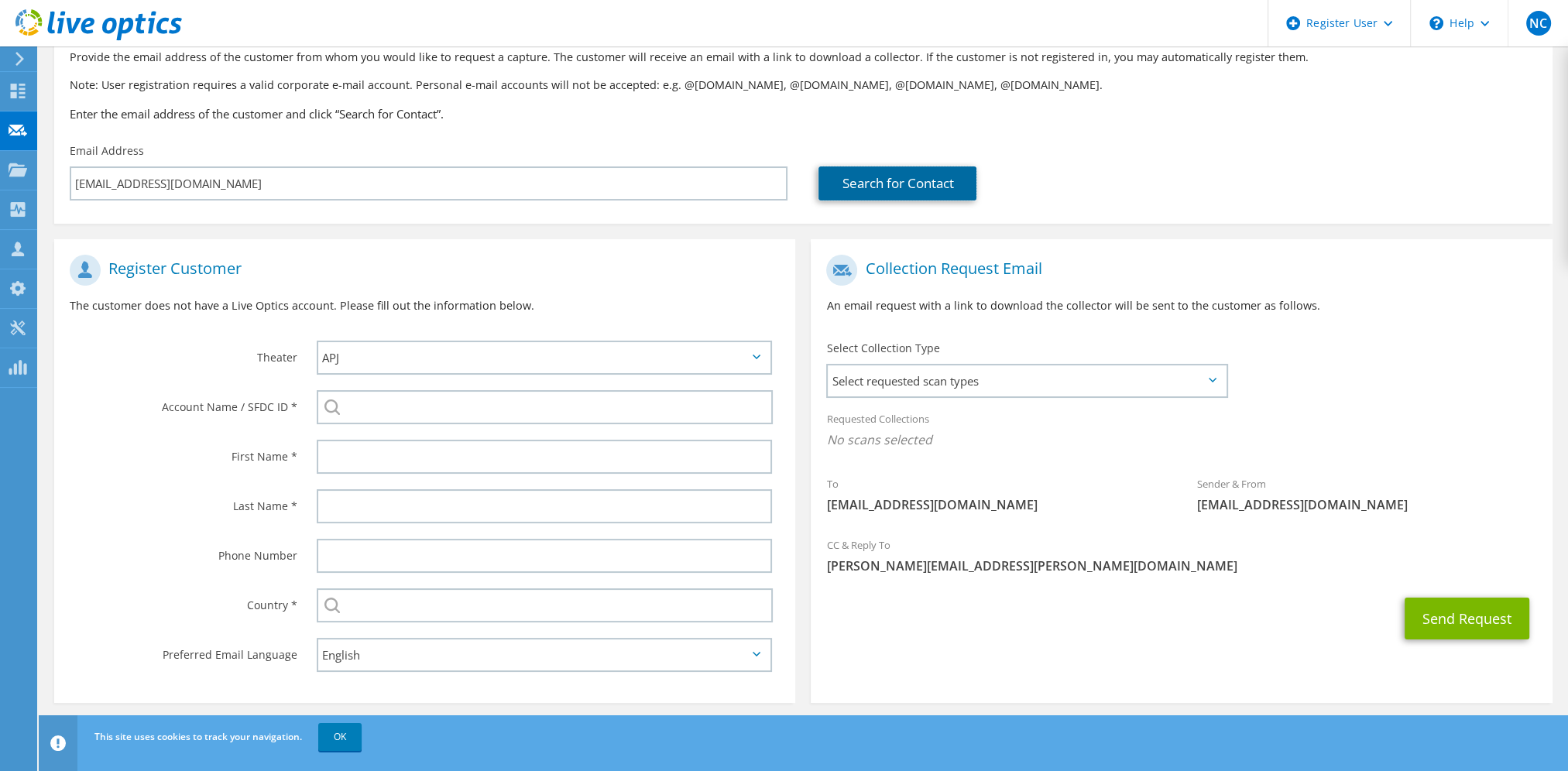
scroll to position [104, 0]
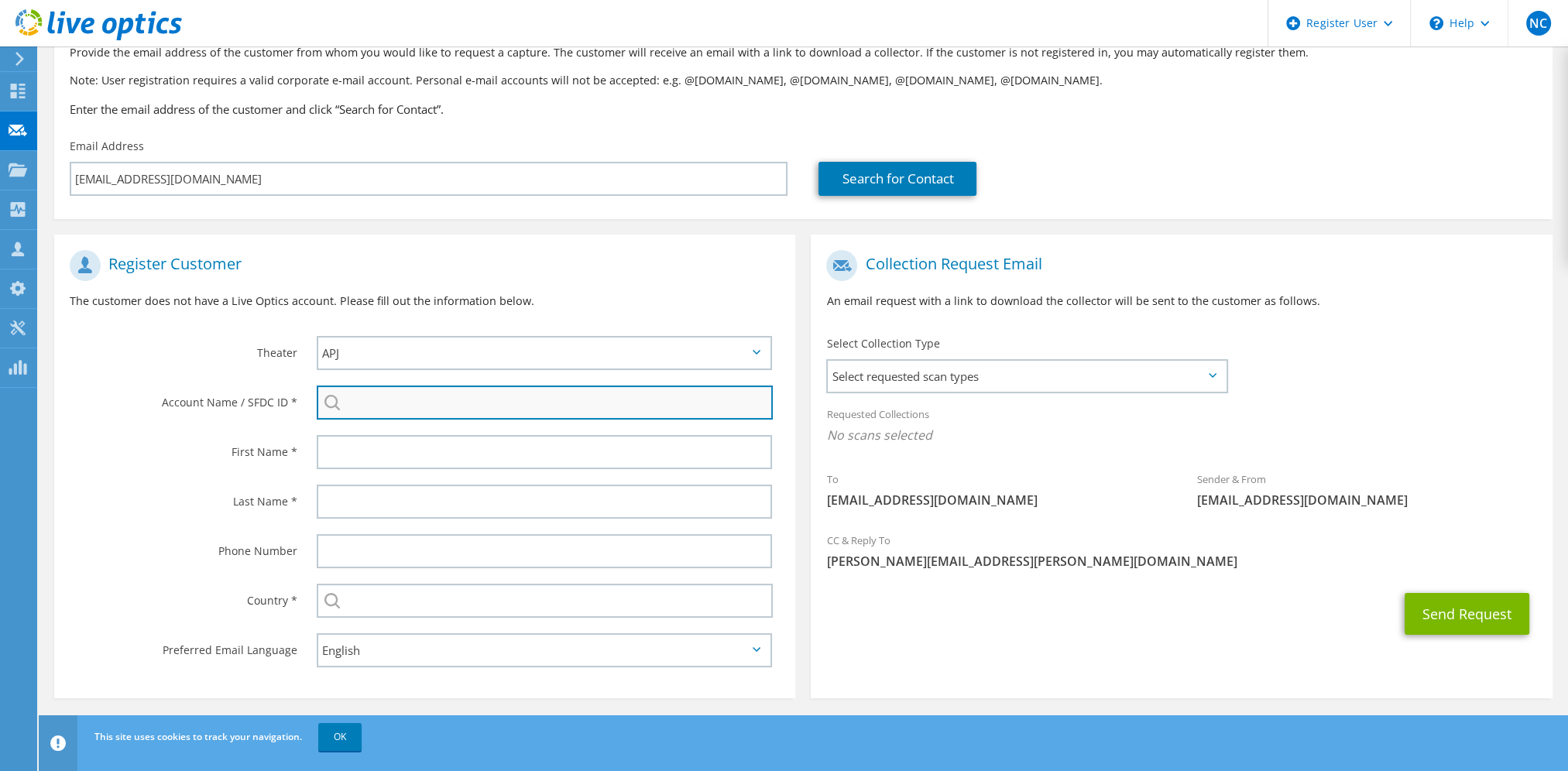
click at [384, 400] on input "search" at bounding box center [545, 402] width 456 height 34
paste input "2629362"
type input "2629362"
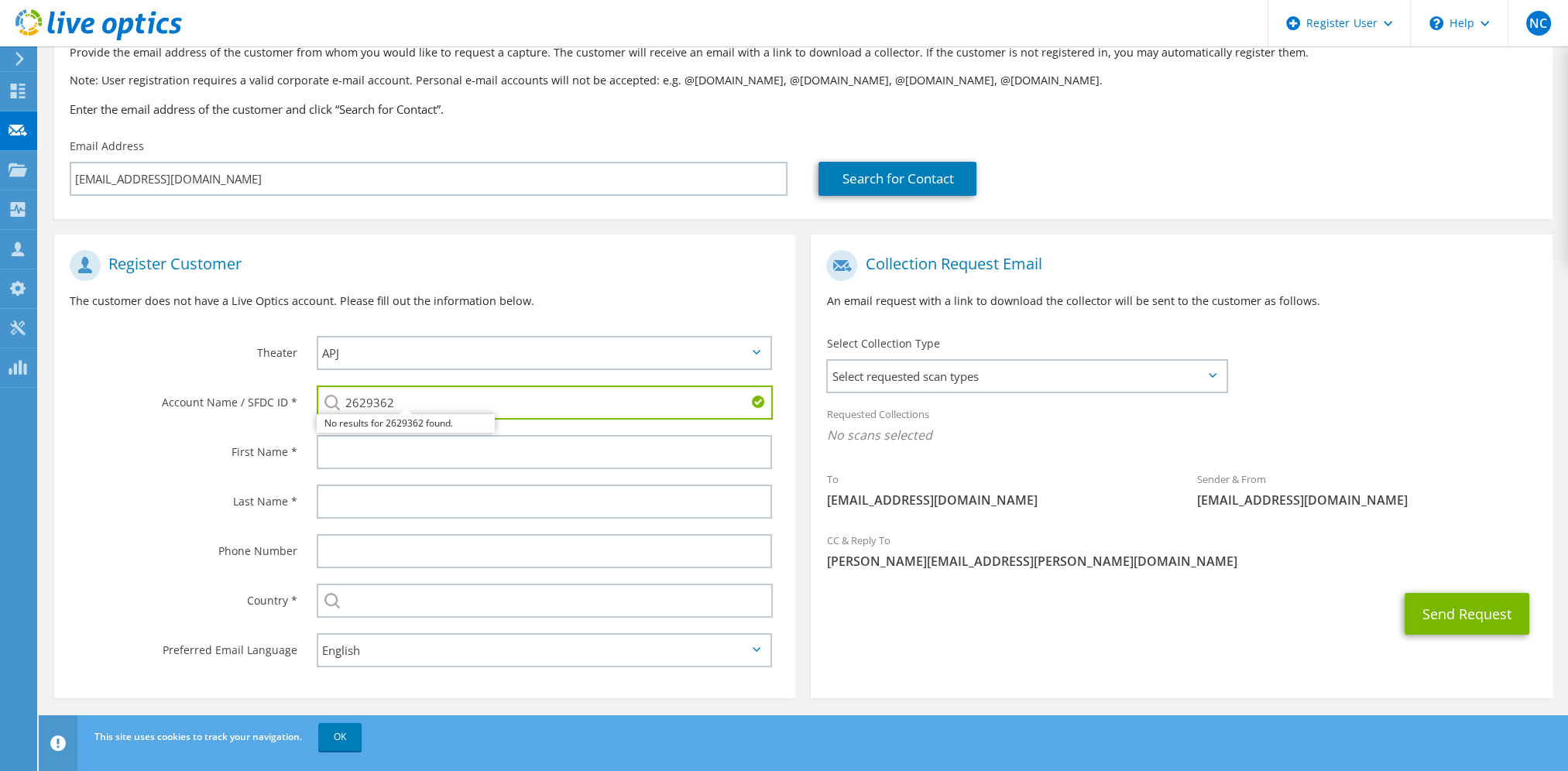
click at [393, 400] on input "2629362" at bounding box center [545, 402] width 456 height 34
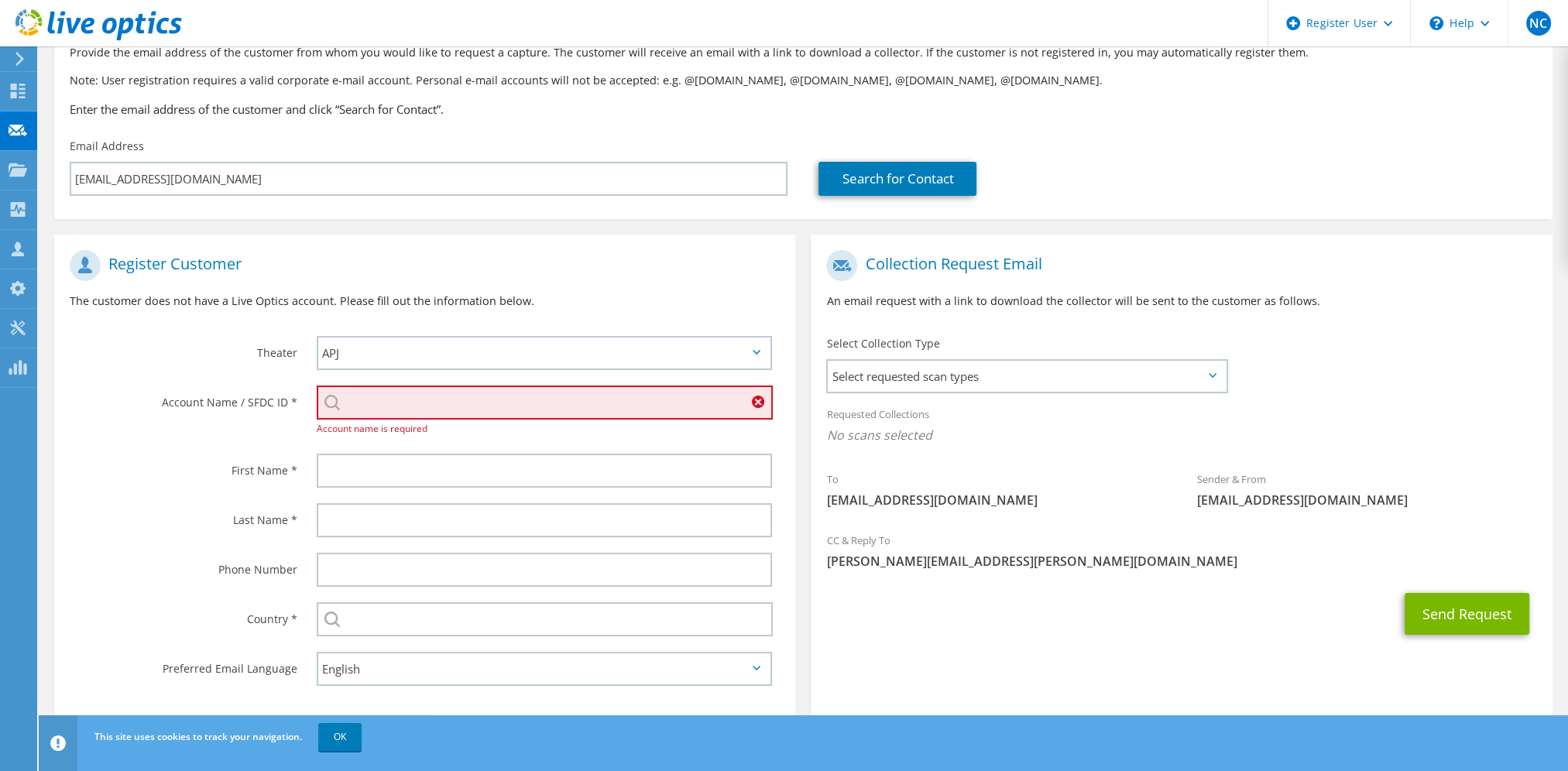
click at [387, 404] on input "search" at bounding box center [545, 402] width 456 height 34
paste input "595722602"
type input "595722602"
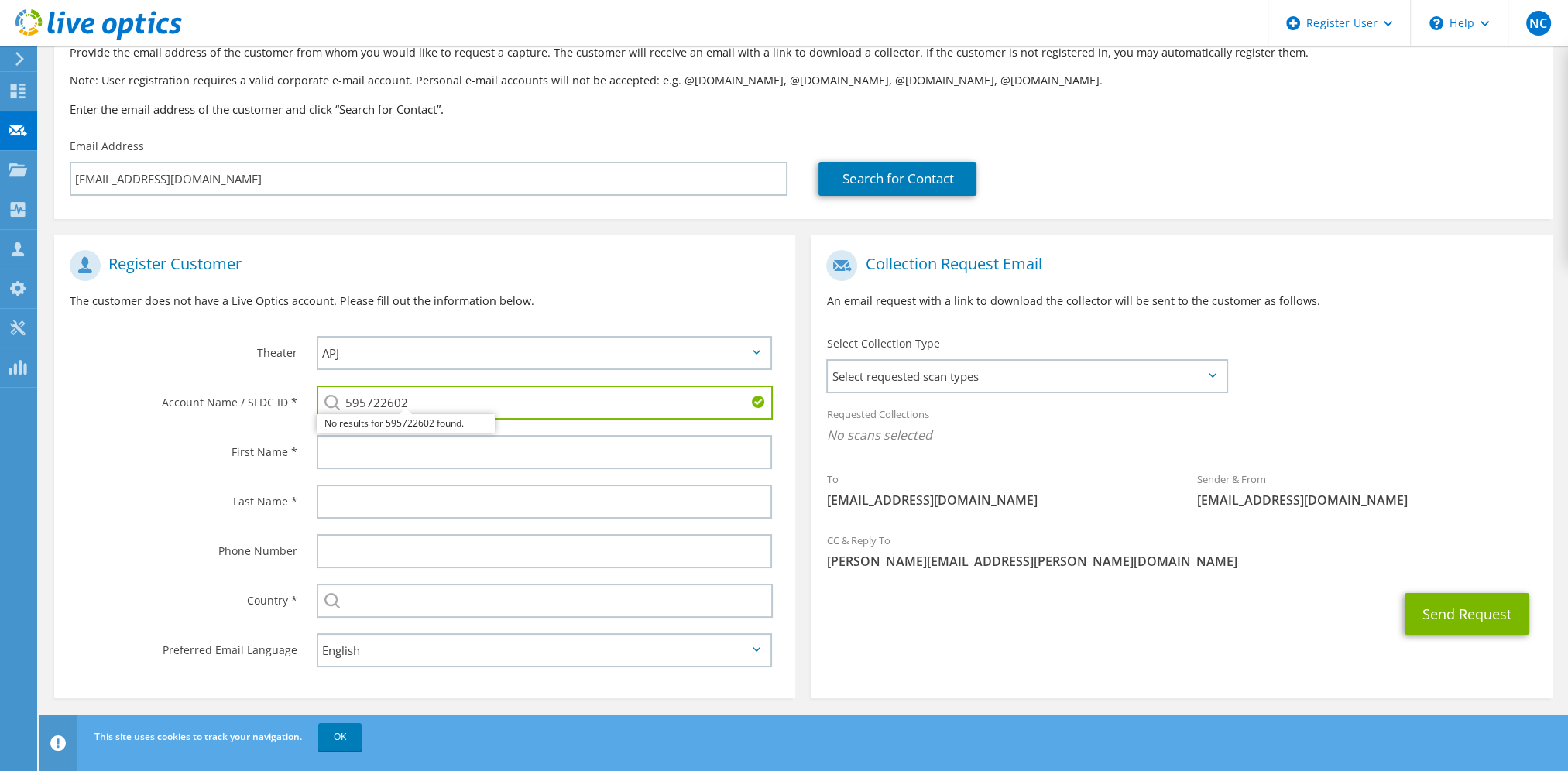
click at [446, 406] on input "595722602" at bounding box center [545, 402] width 456 height 34
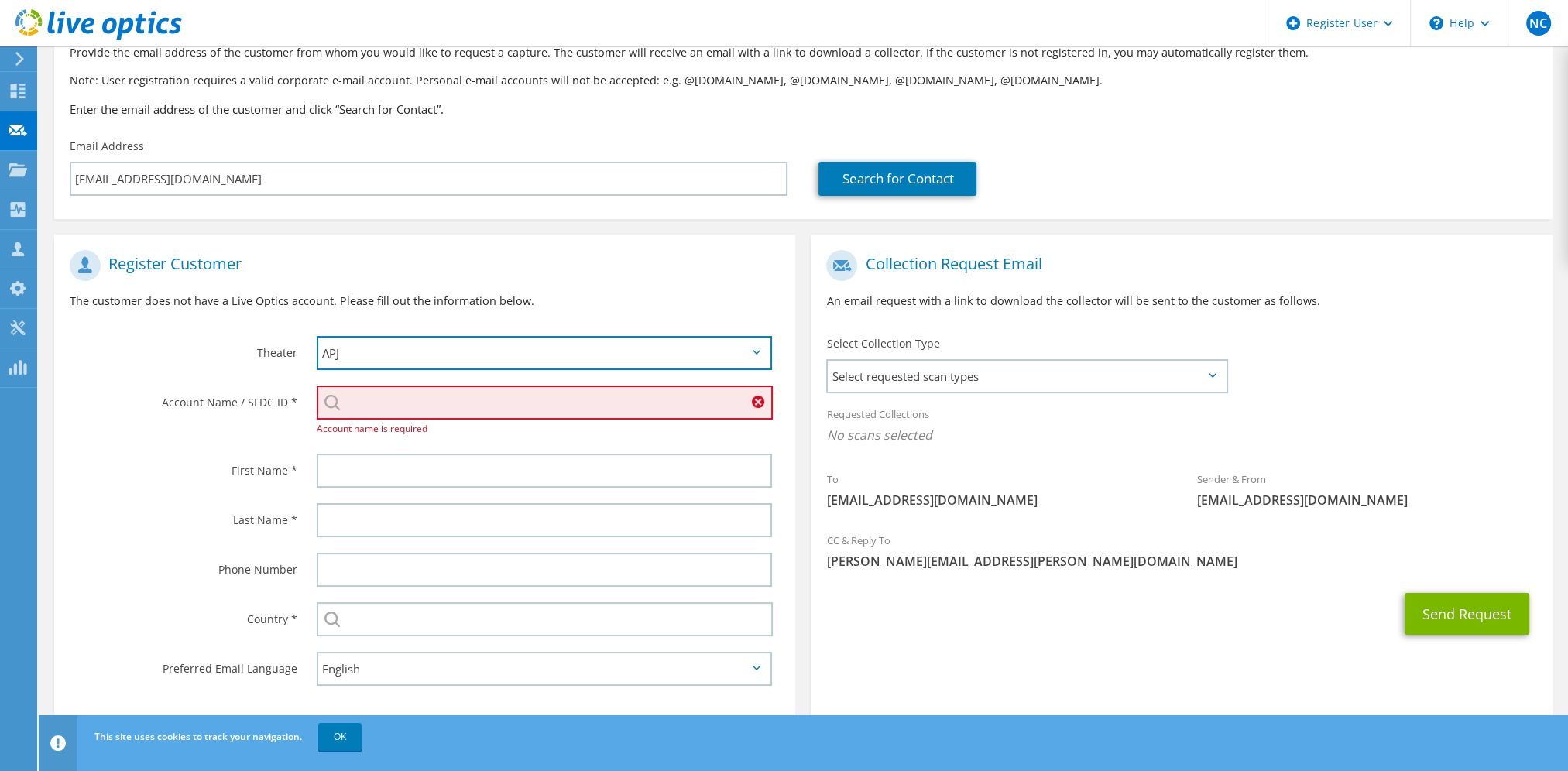
click at [418, 354] on select "APJ EMEA NA/LATAM" at bounding box center [544, 352] width 455 height 34
select select "3"
click at [317, 336] on select "APJ EMEA NA/LATAM" at bounding box center [544, 352] width 455 height 34
click at [193, 325] on div "Register Customer The customer does not have a Live Optics account. Please fill…" at bounding box center [425, 285] width 741 height 86
click at [388, 399] on input "search" at bounding box center [545, 402] width 456 height 34
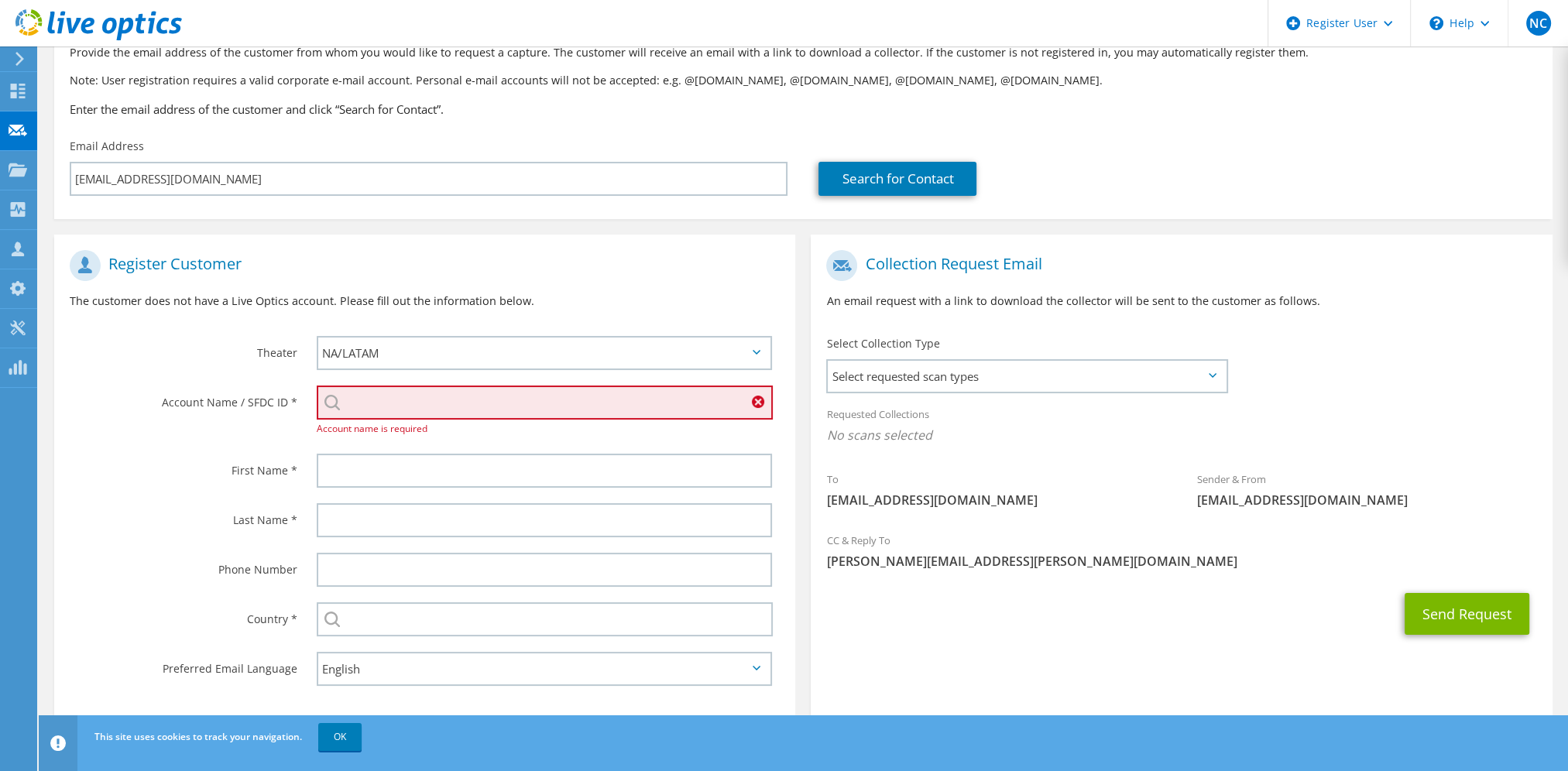
paste input "595722602"
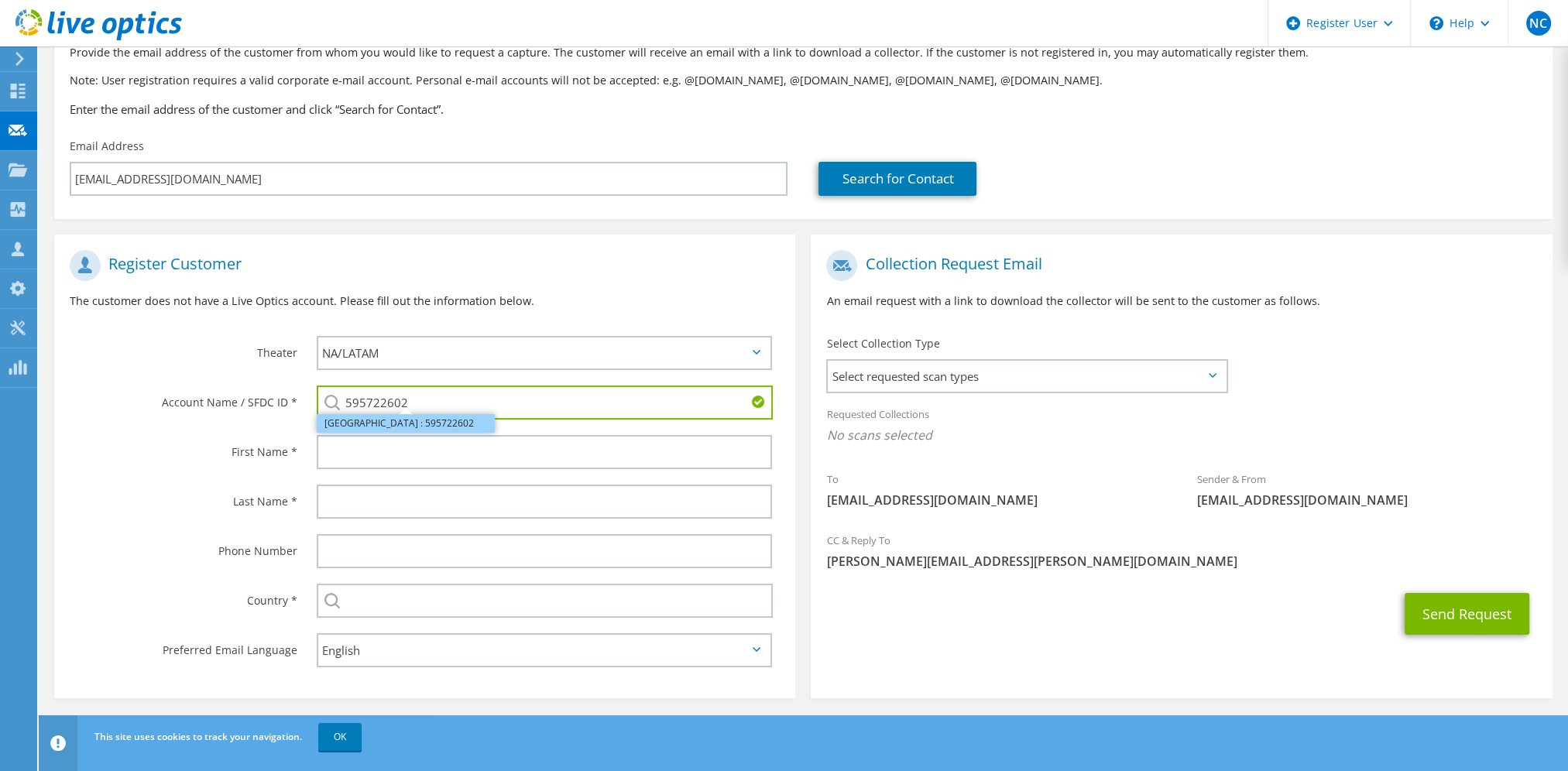
click at [332, 422] on li "COLUMBIA GORGE COMMUNITY COLLEGE : 595722602" at bounding box center [406, 424] width 178 height 19
type input "COLUMBIA GORGE COMMUNITY COLLEGE : 595722602"
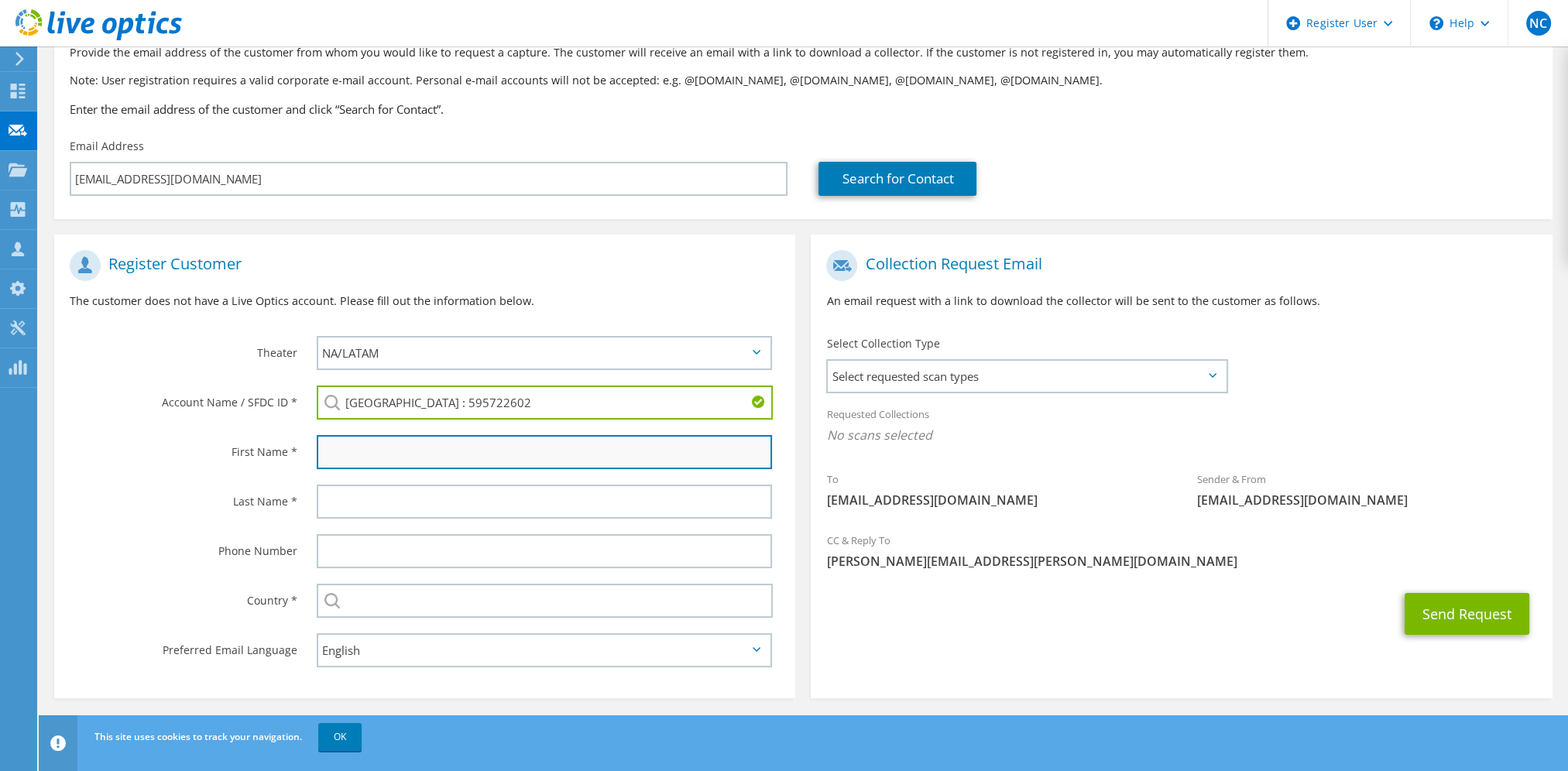
click at [337, 449] on input "text" at bounding box center [544, 451] width 455 height 34
type input "Steve"
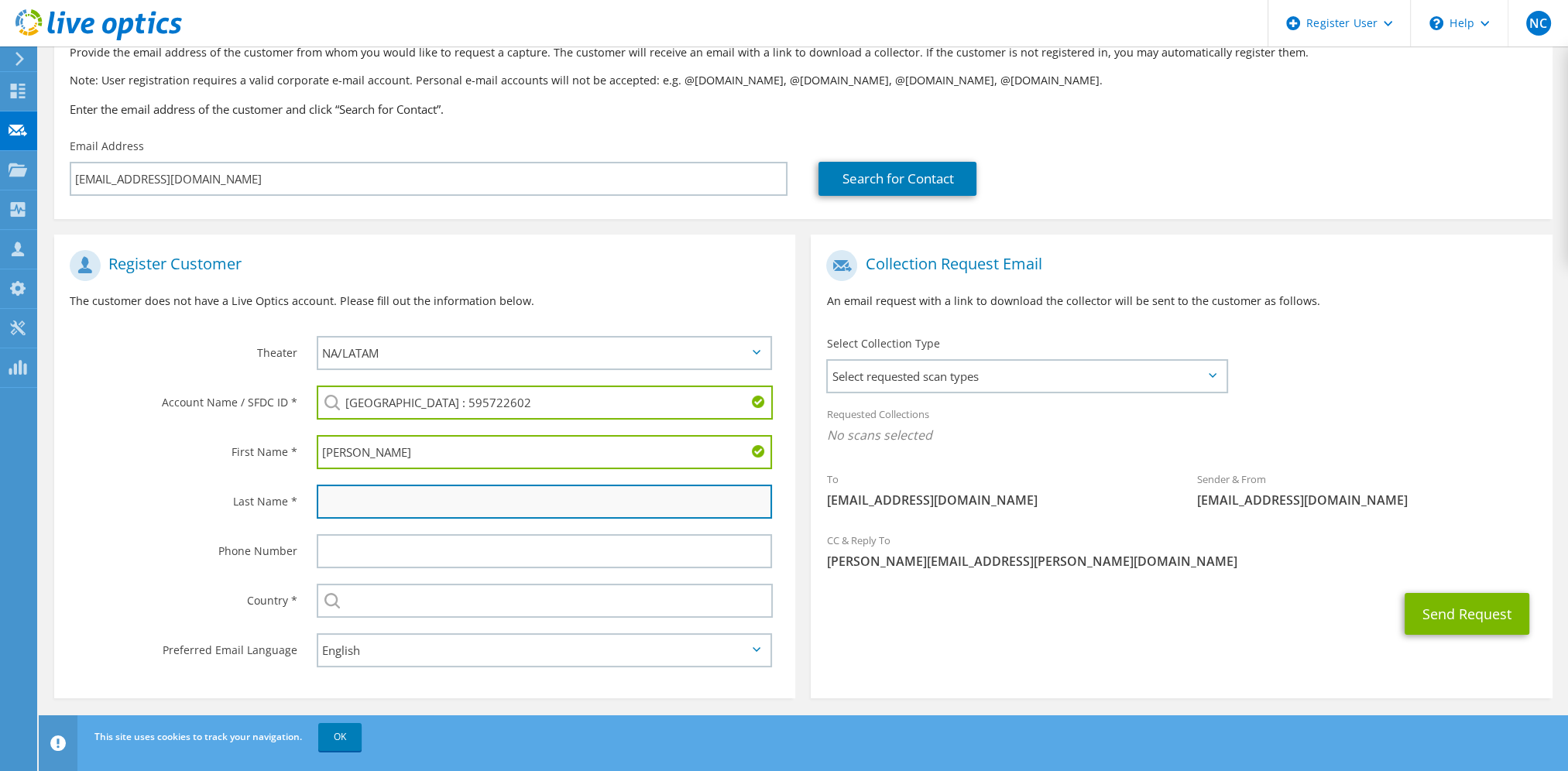
click at [344, 495] on input "text" at bounding box center [544, 501] width 455 height 34
type input "King"
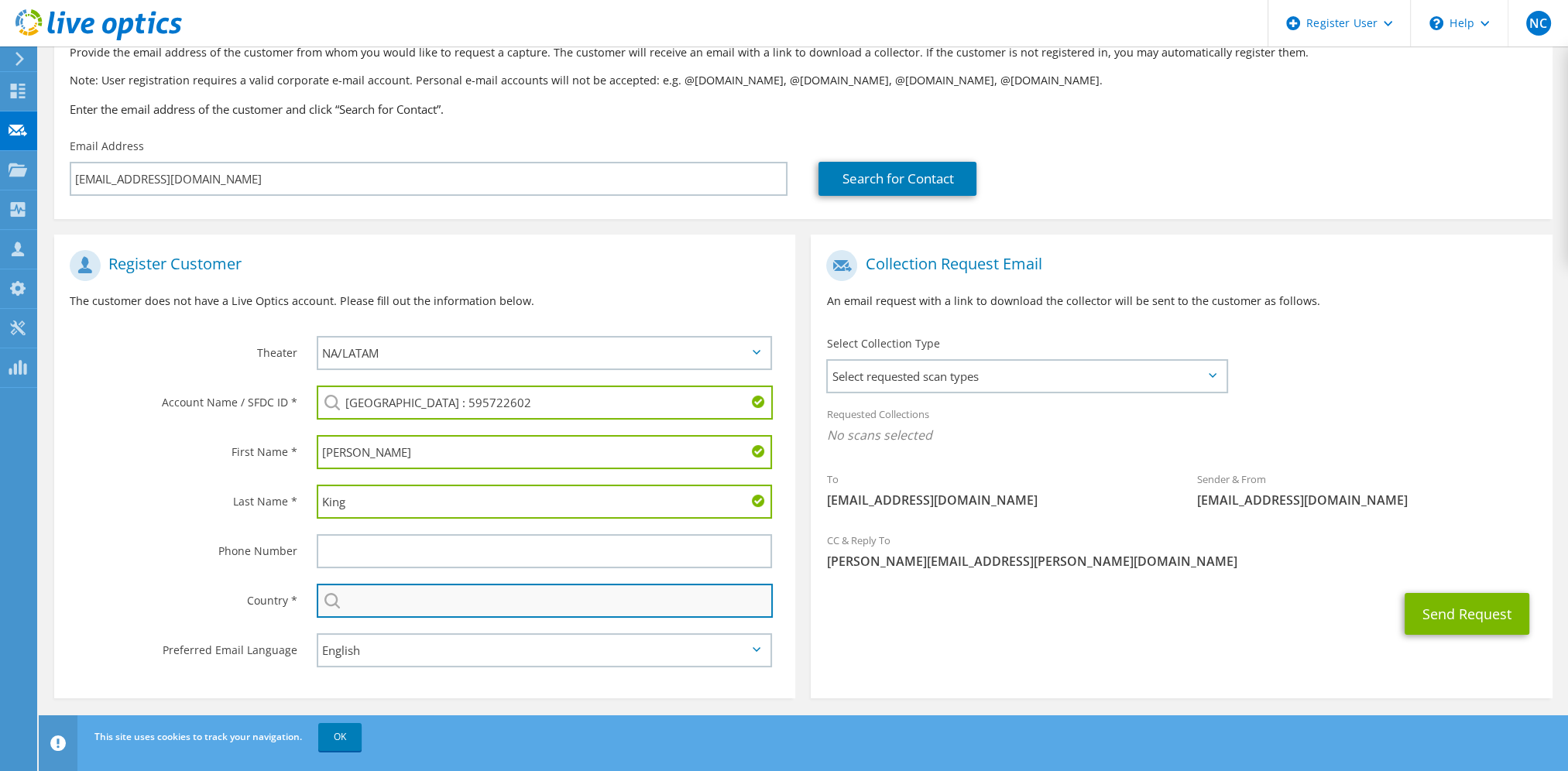
click at [383, 600] on input "text" at bounding box center [545, 600] width 456 height 34
type input "United States"
type input "5127672976"
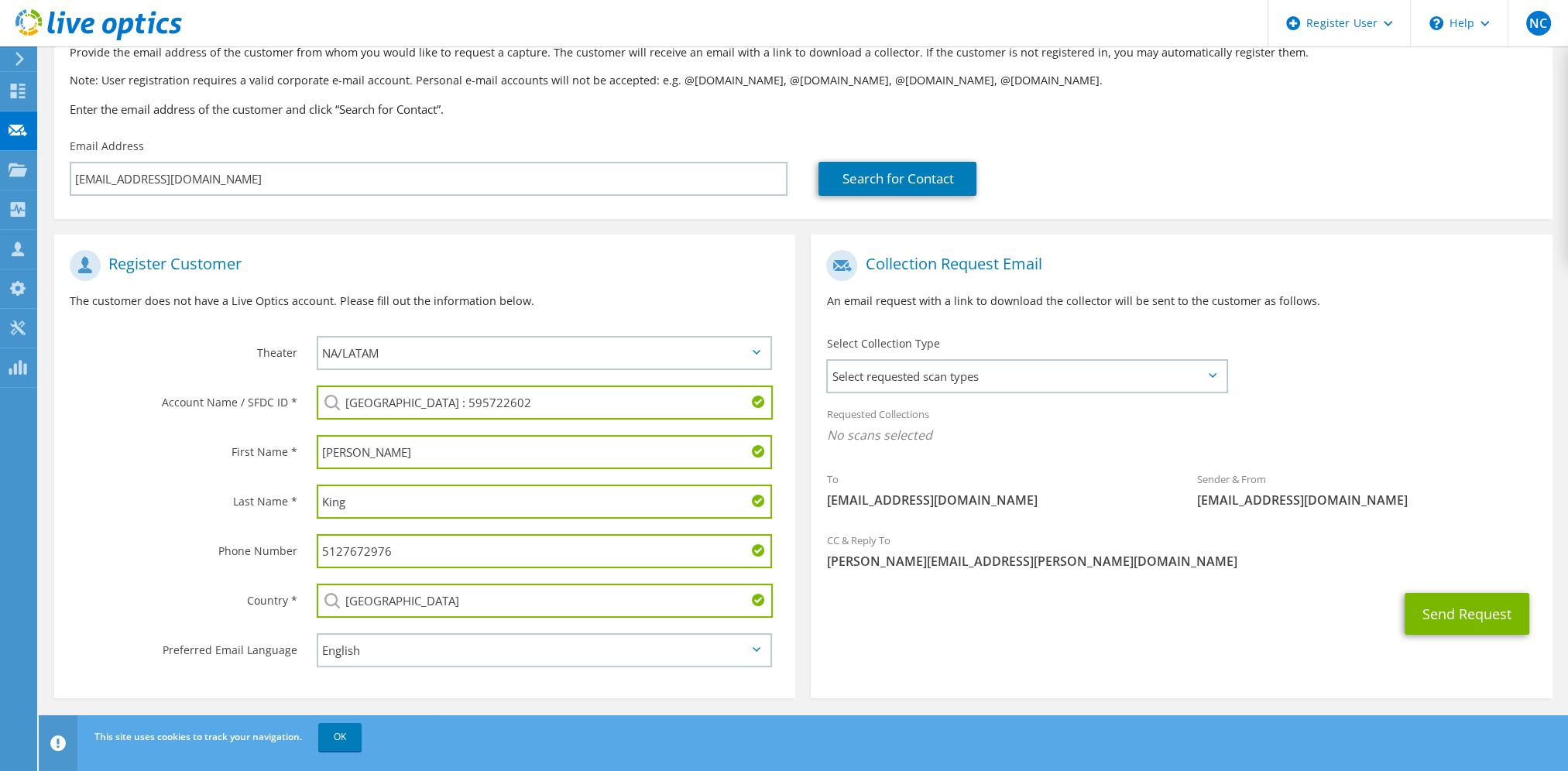
click at [389, 550] on input "5127672976" at bounding box center [544, 550] width 455 height 34
click at [225, 448] on label "First Name *" at bounding box center [183, 447] width 227 height 25
click at [156, 481] on div "Last Name *" at bounding box center [178, 500] width 247 height 48
click at [882, 384] on span "Select requested scan types" at bounding box center [1025, 376] width 397 height 31
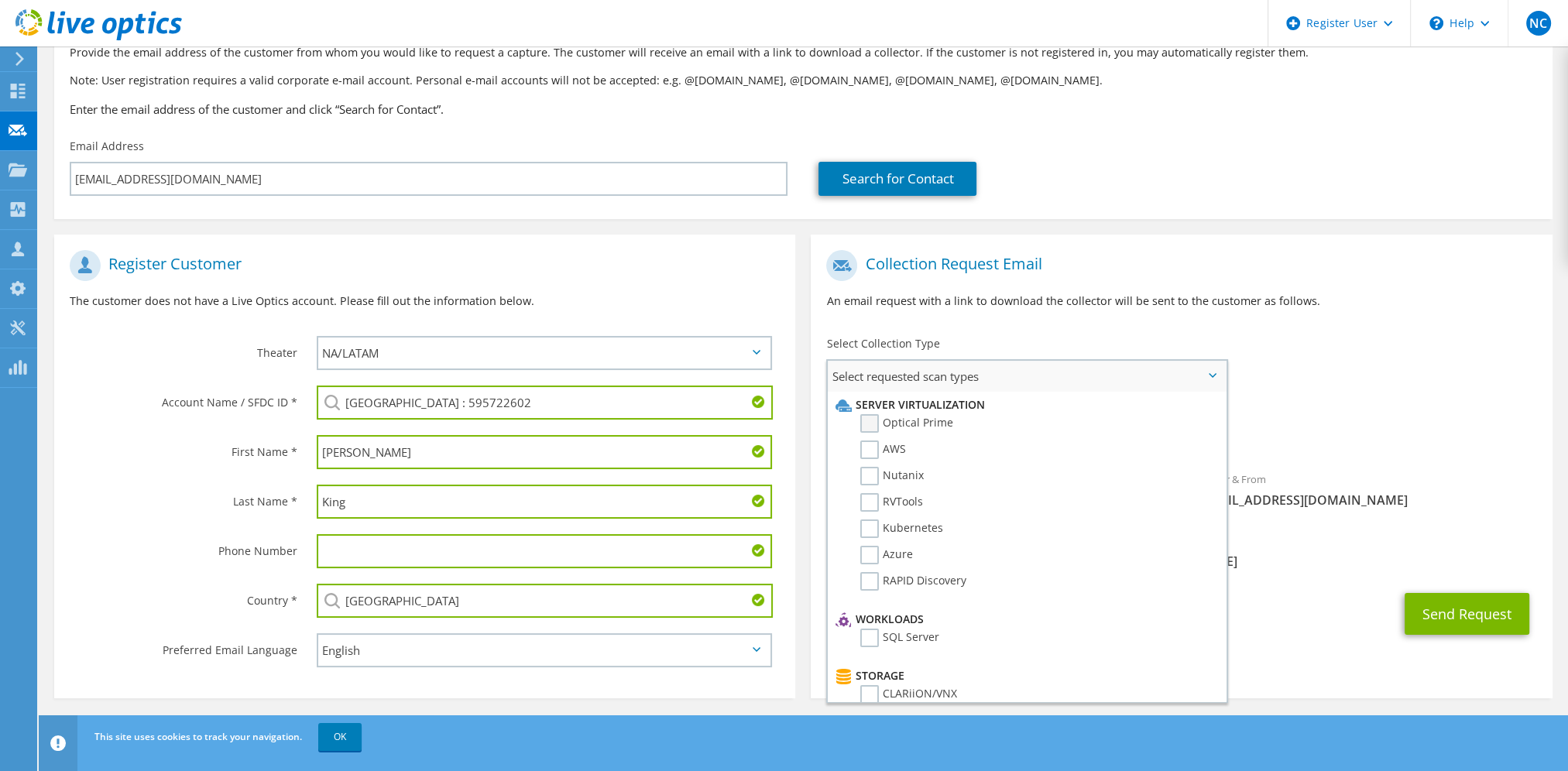
click at [867, 425] on label "Optical Prime" at bounding box center [907, 424] width 93 height 19
click at [0, 0] on input "Optical Prime" at bounding box center [0, 0] width 0 height 0
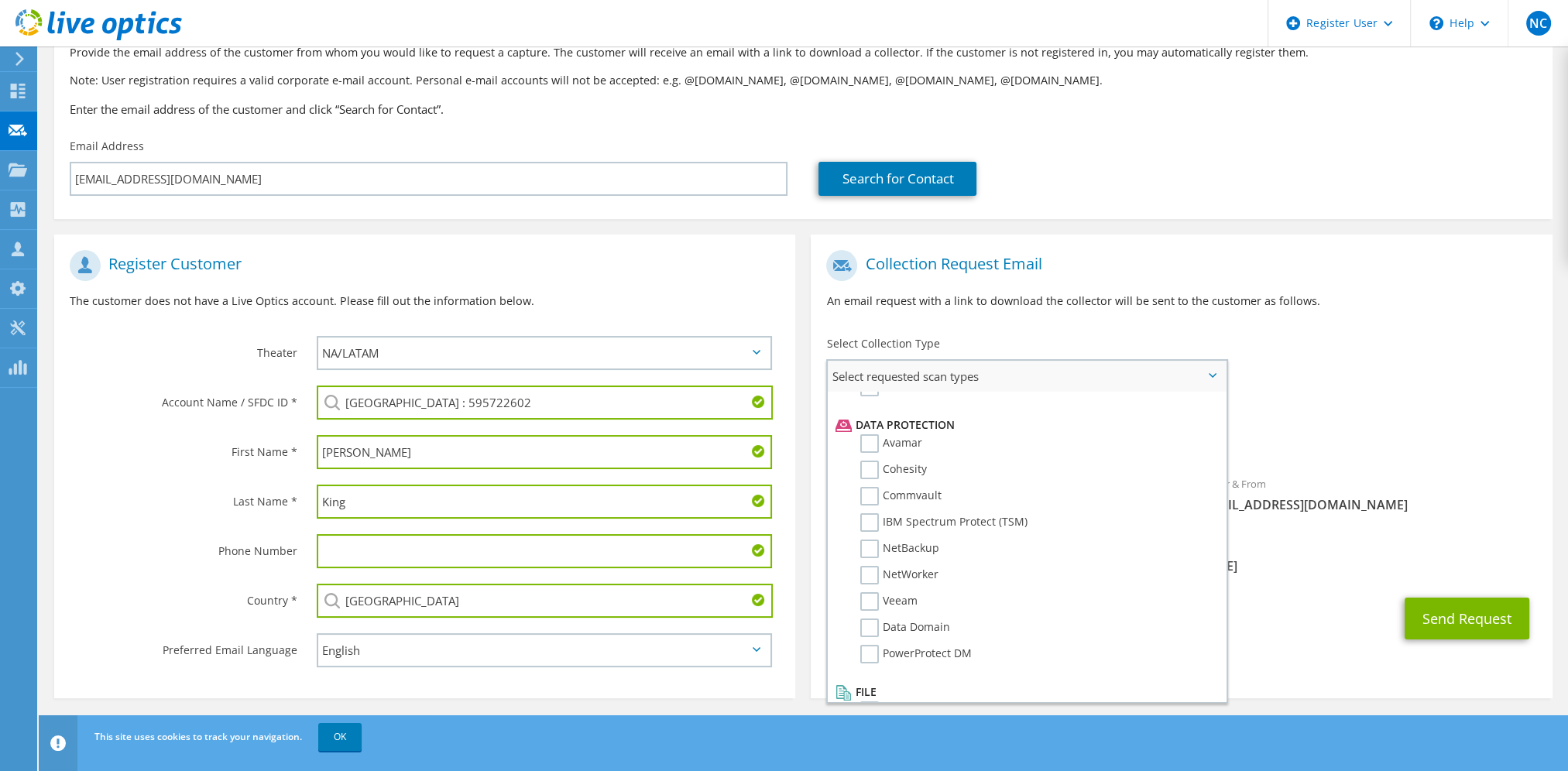
scroll to position [663, 0]
click at [872, 687] on label "Dossier" at bounding box center [891, 696] width 61 height 19
click at [0, 0] on input "Dossier" at bounding box center [0, 0] width 0 height 0
click at [1265, 212] on section "Provide the email address of the customer from whom you would like to request a…" at bounding box center [803, 118] width 1498 height 202
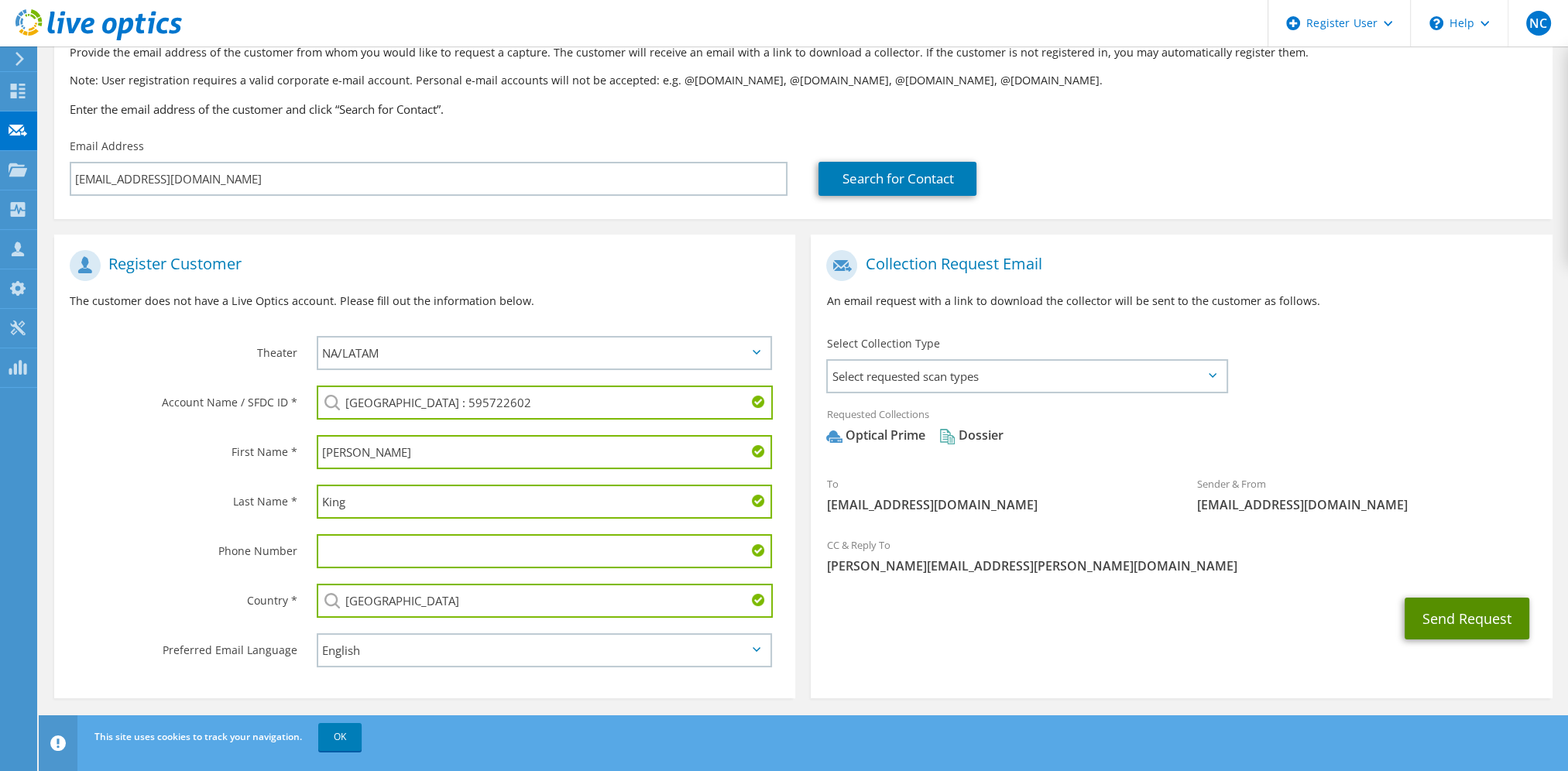
click at [1483, 615] on button "Send Request" at bounding box center [1467, 618] width 125 height 42
